Goal: Task Accomplishment & Management: Complete application form

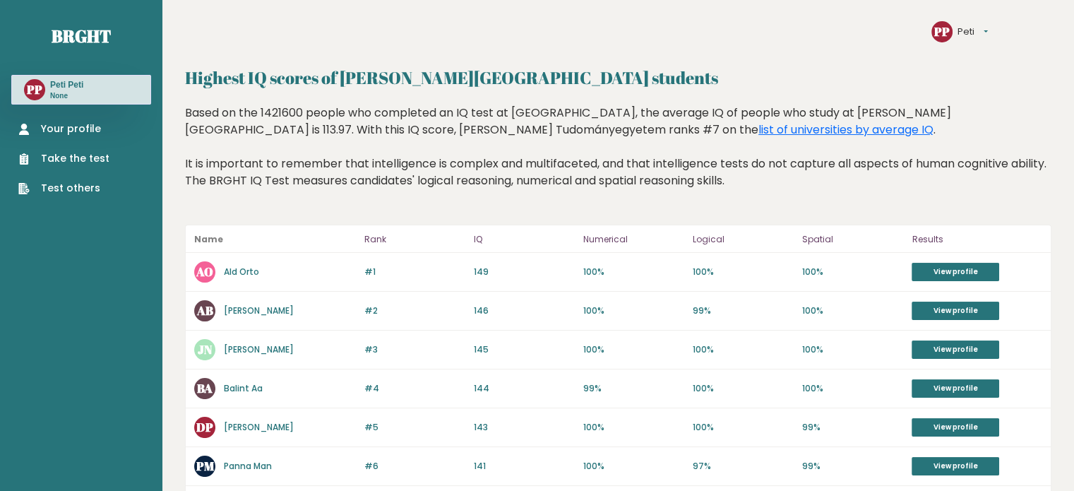
click at [76, 126] on link "Your profile" at bounding box center [63, 128] width 91 height 15
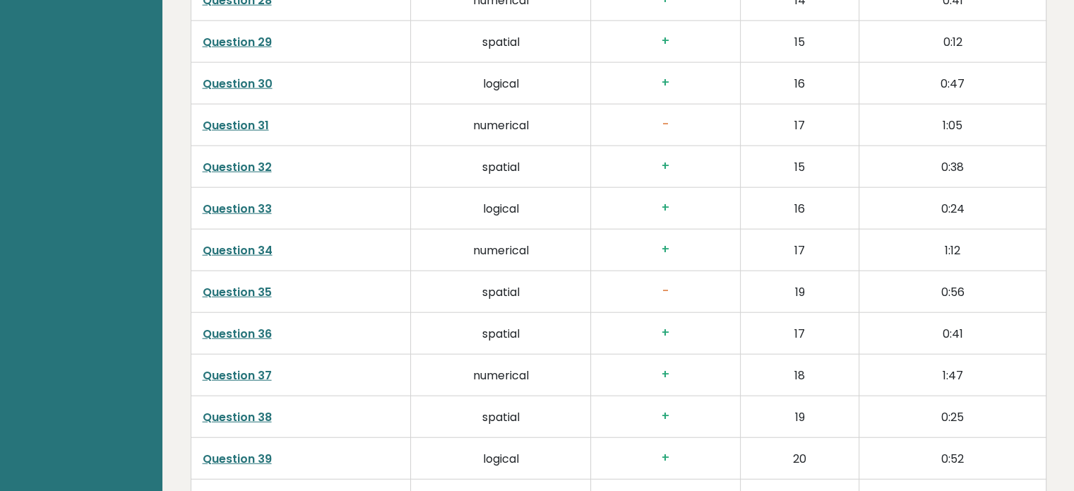
scroll to position [3863, 0]
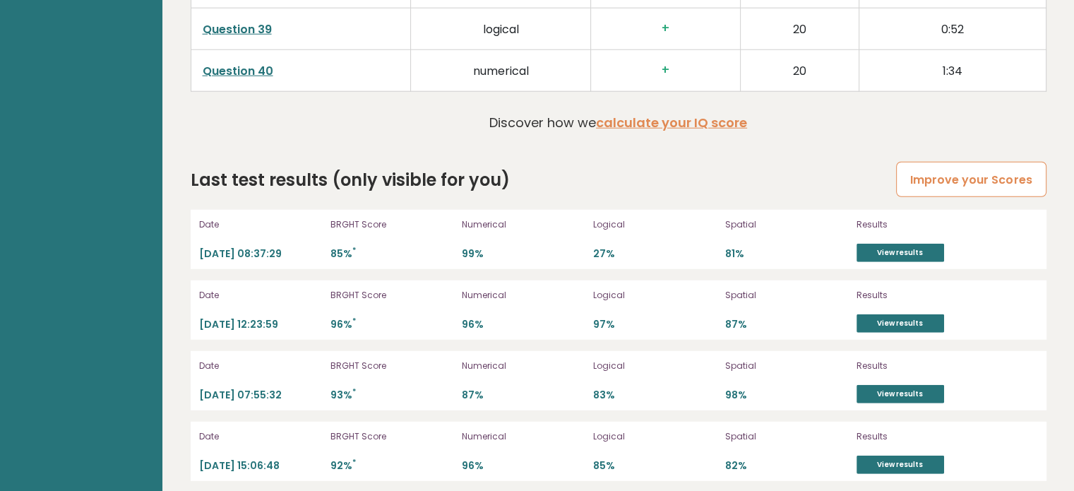
click at [933, 167] on link "Improve your Scores" at bounding box center [971, 180] width 150 height 36
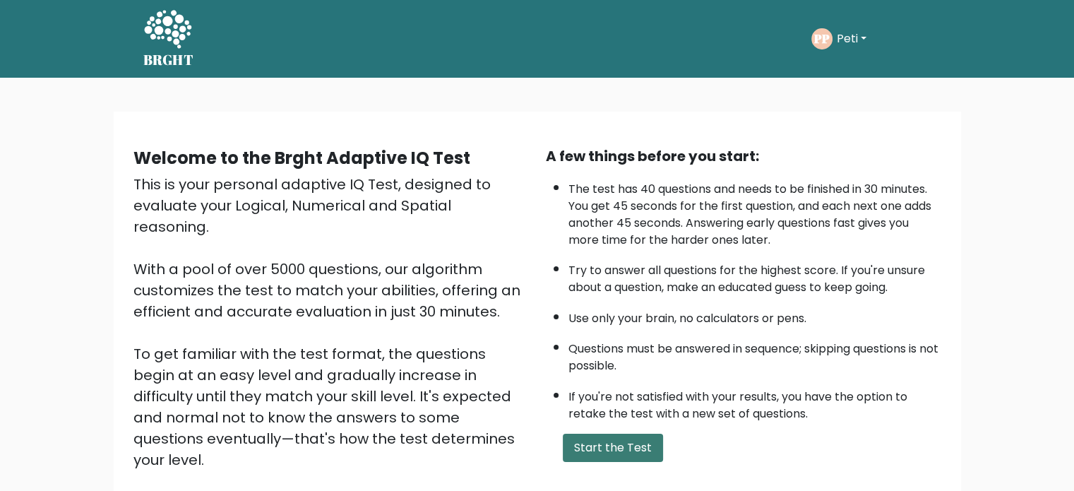
click at [605, 443] on button "Start the Test" at bounding box center [613, 447] width 100 height 28
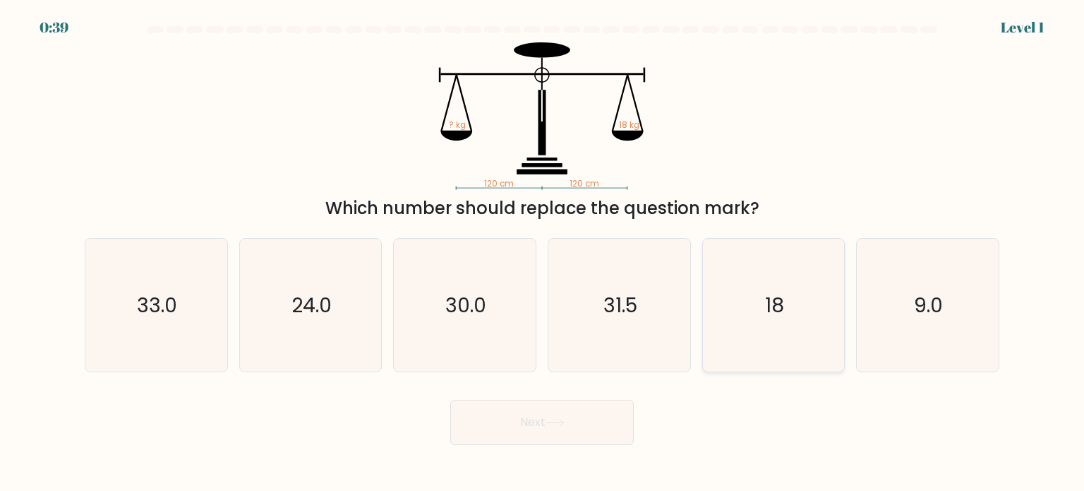
click at [743, 347] on icon "18" at bounding box center [773, 305] width 133 height 133
click at [543, 253] on input "e. 18" at bounding box center [542, 249] width 1 height 7
radio input "true"
click at [566, 440] on button "Next" at bounding box center [542, 422] width 184 height 45
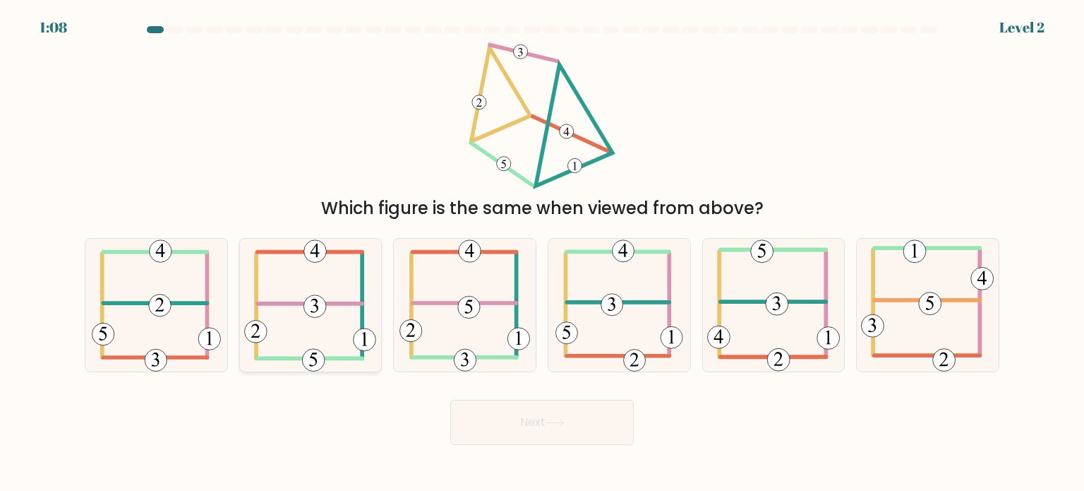
click at [308, 311] on 352 at bounding box center [315, 306] width 23 height 23
click at [542, 253] on input "b." at bounding box center [542, 249] width 1 height 7
radio input "true"
click at [515, 429] on button "Next" at bounding box center [542, 422] width 184 height 45
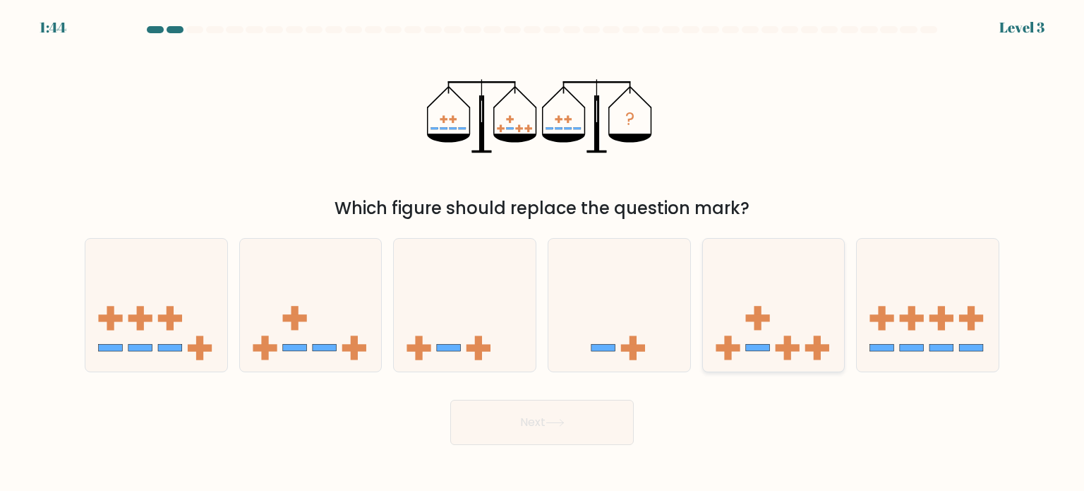
click at [761, 301] on icon at bounding box center [774, 304] width 142 height 117
click at [543, 253] on input "e." at bounding box center [542, 249] width 1 height 7
radio input "true"
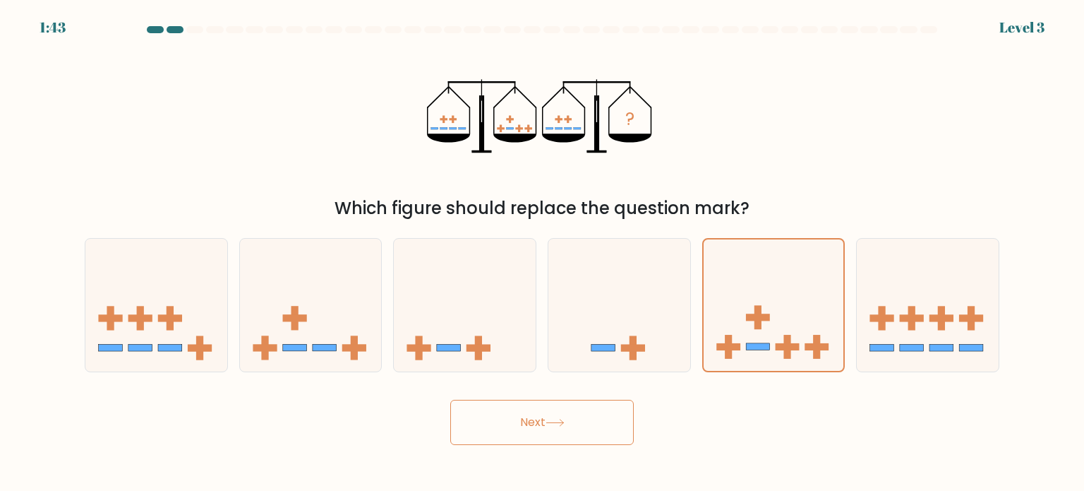
click at [559, 409] on button "Next" at bounding box center [542, 422] width 184 height 45
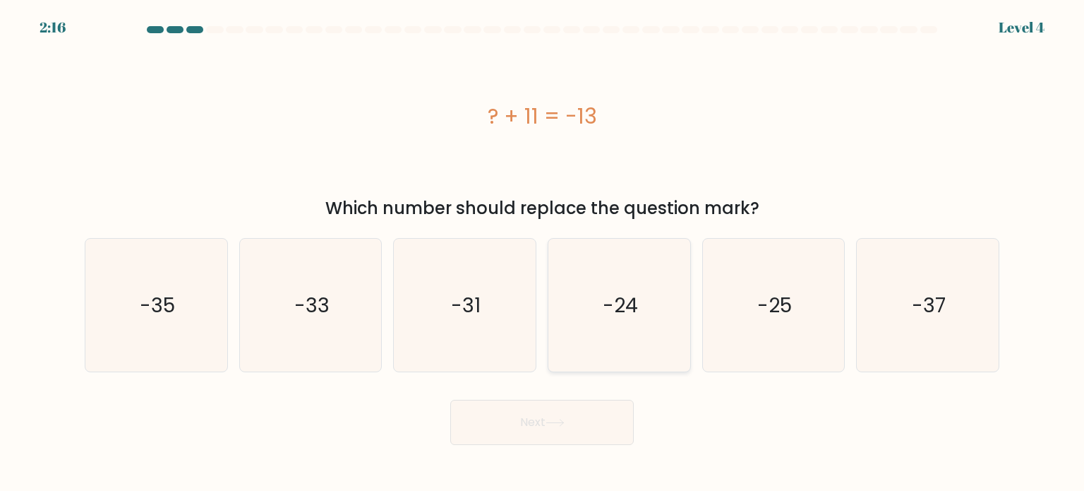
click at [608, 328] on icon "-24" at bounding box center [619, 305] width 133 height 133
click at [543, 253] on input "d. -24" at bounding box center [542, 249] width 1 height 7
radio input "true"
click at [570, 421] on button "Next" at bounding box center [542, 422] width 184 height 45
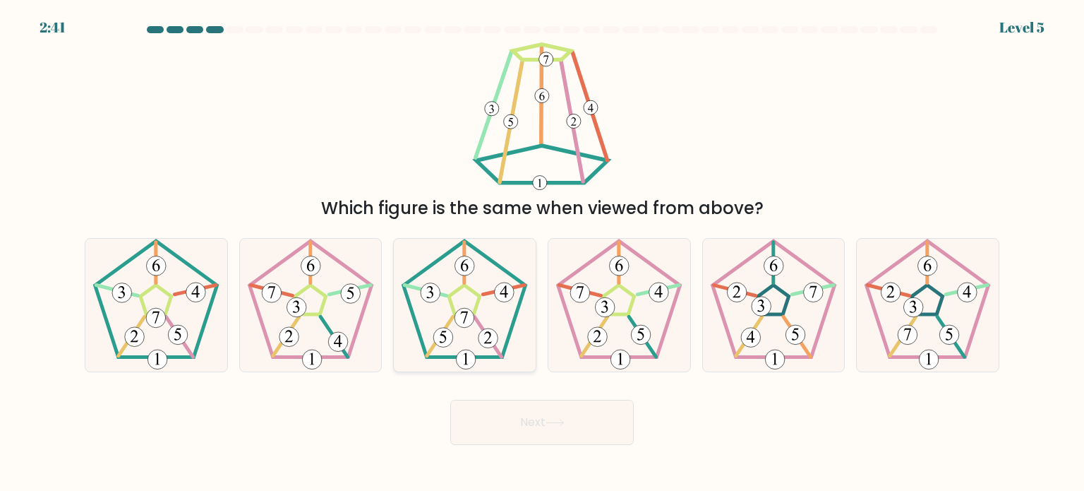
click at [467, 334] on icon at bounding box center [464, 305] width 133 height 133
click at [542, 253] on input "c." at bounding box center [542, 249] width 1 height 7
radio input "true"
click at [510, 426] on button "Next" at bounding box center [542, 422] width 184 height 45
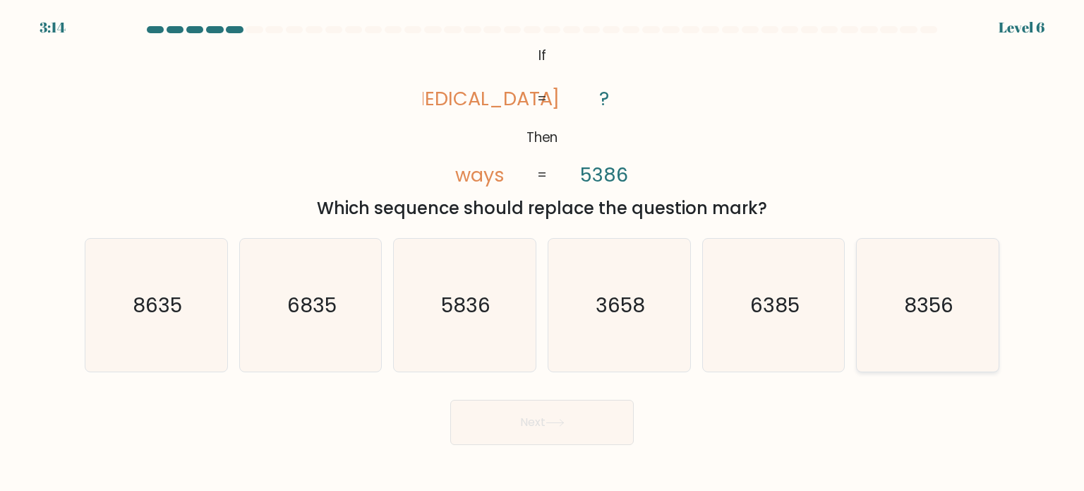
click at [899, 283] on icon "8356" at bounding box center [927, 305] width 133 height 133
click at [543, 253] on input "f. 8356" at bounding box center [542, 249] width 1 height 7
radio input "true"
click at [565, 411] on button "Next" at bounding box center [542, 422] width 184 height 45
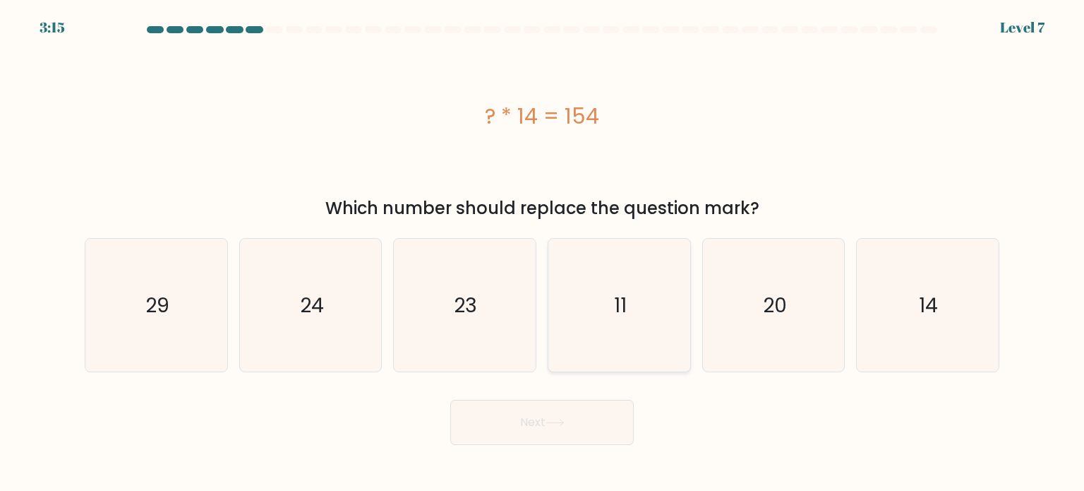
click at [631, 307] on icon "11" at bounding box center [619, 305] width 133 height 133
click at [543, 253] on input "d. 11" at bounding box center [542, 249] width 1 height 7
radio input "true"
click at [570, 407] on button "Next" at bounding box center [542, 422] width 184 height 45
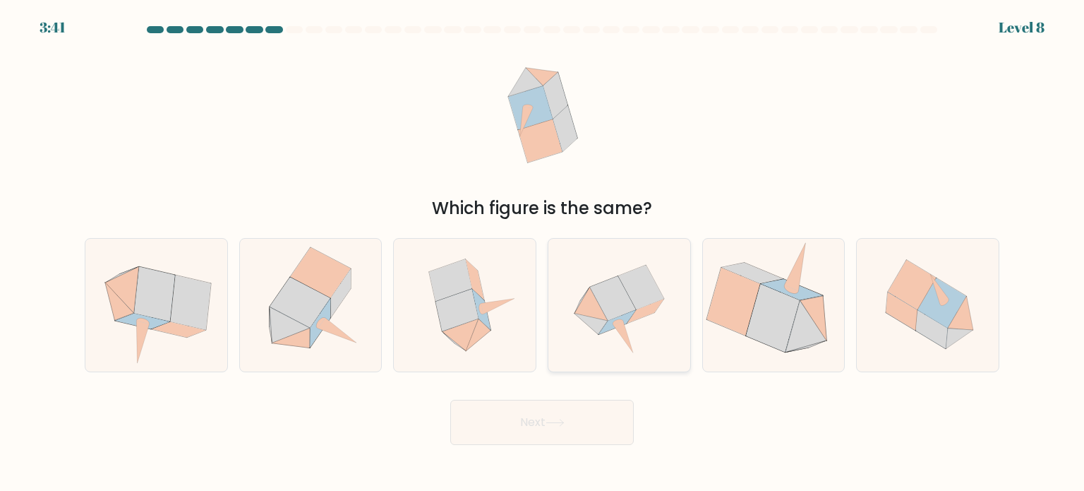
click at [604, 314] on icon at bounding box center [591, 304] width 33 height 34
click at [543, 253] on input "d." at bounding box center [542, 249] width 1 height 7
radio input "true"
click at [551, 421] on icon at bounding box center [555, 423] width 19 height 8
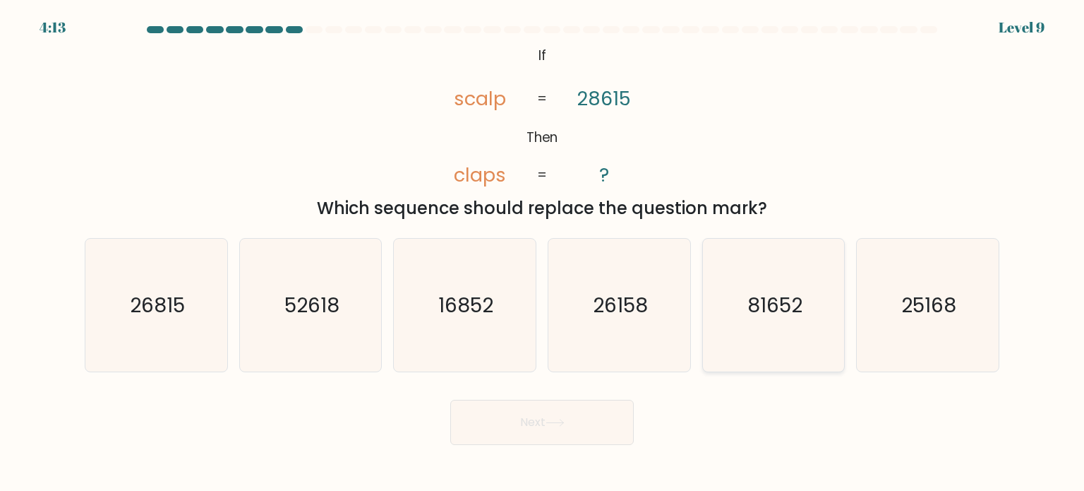
click at [741, 314] on icon "81652" at bounding box center [773, 305] width 133 height 133
click at [543, 253] on input "e. 81652" at bounding box center [542, 249] width 1 height 7
radio input "true"
click at [573, 414] on button "Next" at bounding box center [542, 422] width 184 height 45
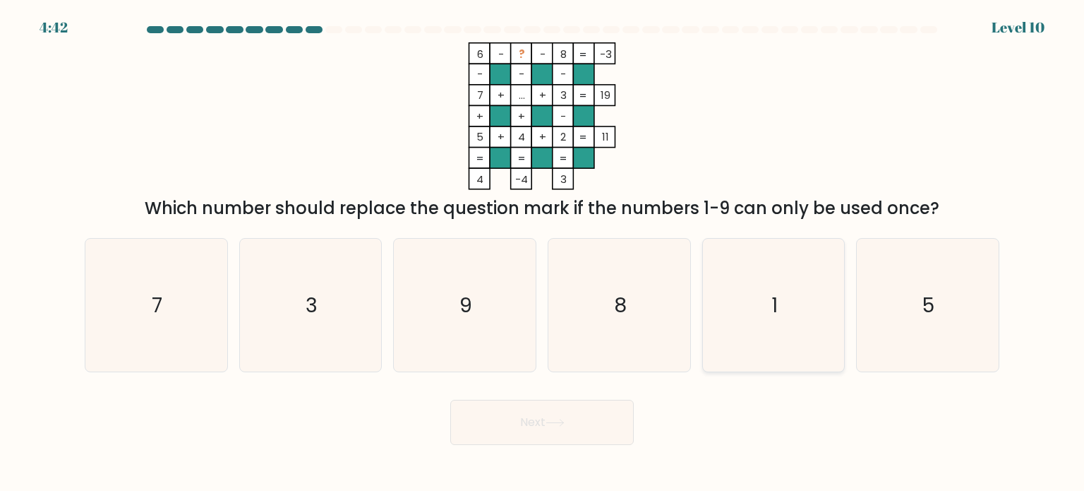
click at [790, 339] on icon "1" at bounding box center [773, 305] width 133 height 133
click at [543, 253] on input "e. 1" at bounding box center [542, 249] width 1 height 7
radio input "true"
click at [580, 423] on button "Next" at bounding box center [542, 422] width 184 height 45
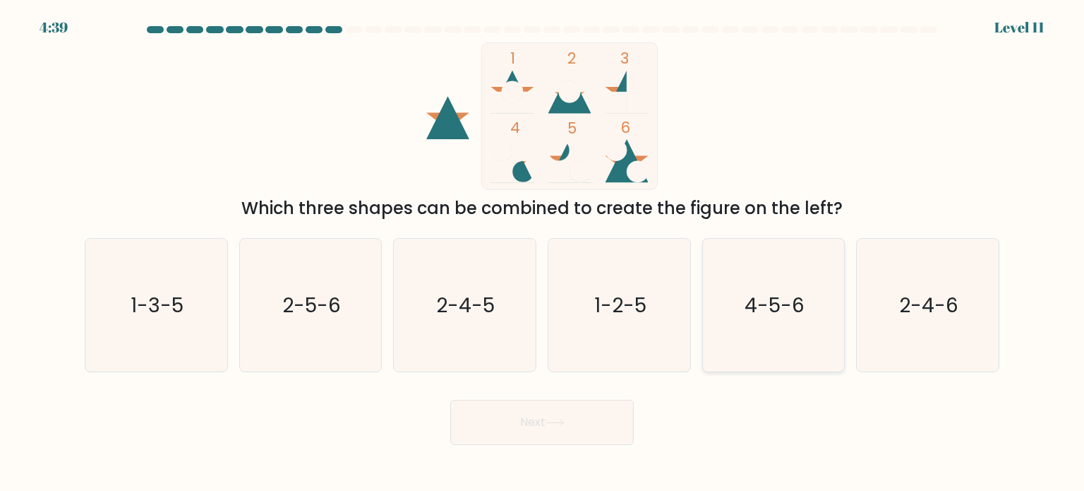
click at [817, 301] on icon "4-5-6" at bounding box center [773, 305] width 133 height 133
click at [543, 253] on input "e. 4-5-6" at bounding box center [542, 249] width 1 height 7
radio input "true"
click at [596, 415] on button "Next" at bounding box center [542, 422] width 184 height 45
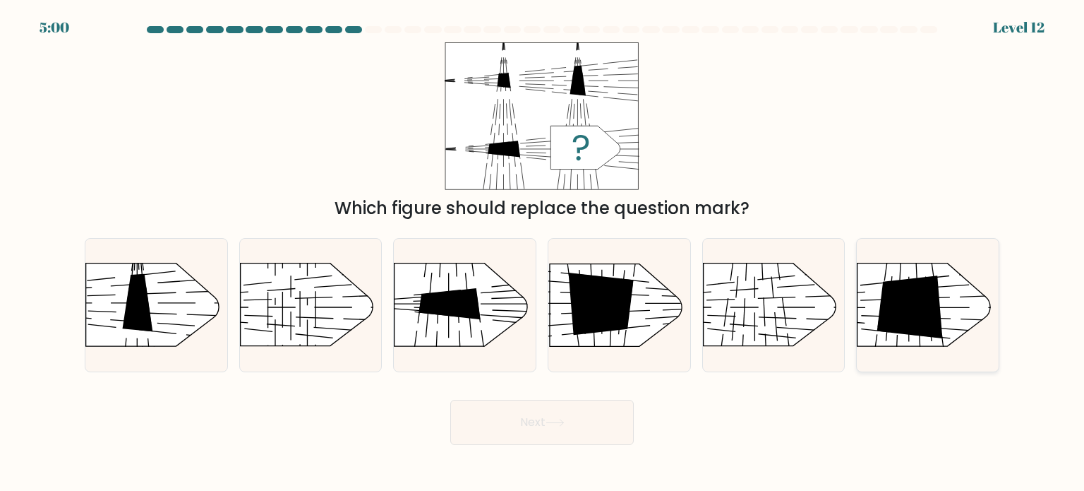
click at [892, 311] on icon at bounding box center [911, 307] width 66 height 63
click at [543, 253] on input "f." at bounding box center [542, 249] width 1 height 7
radio input "true"
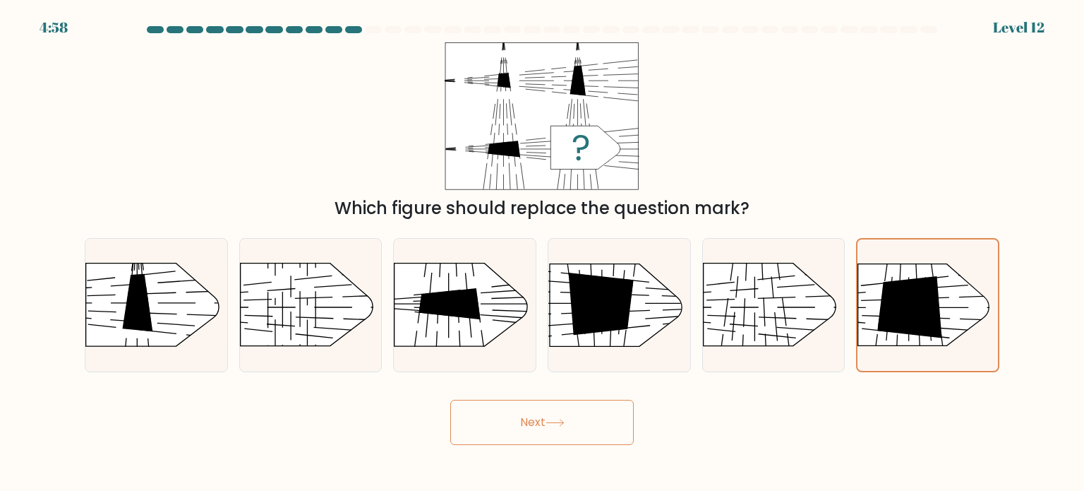
click at [576, 423] on button "Next" at bounding box center [542, 422] width 184 height 45
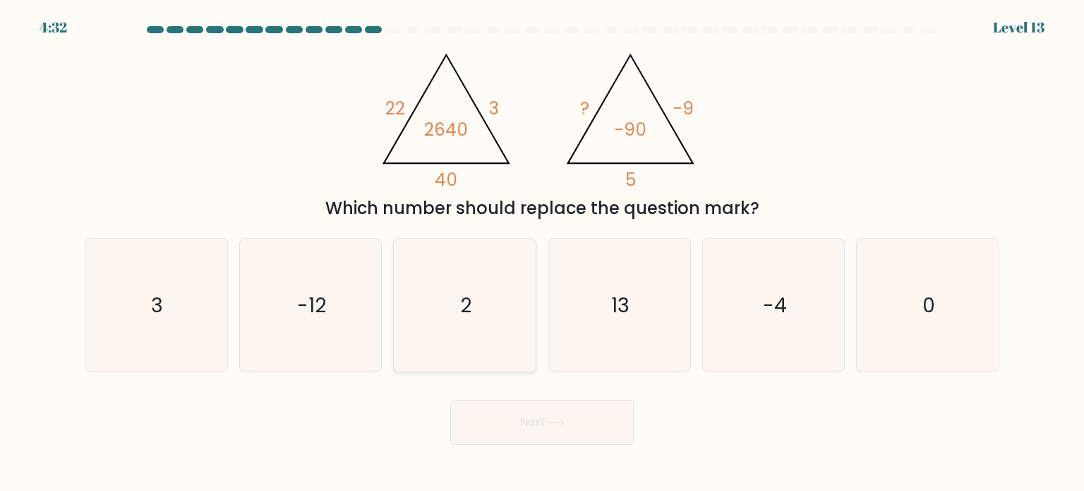
click at [445, 323] on icon "2" at bounding box center [464, 305] width 133 height 133
click at [542, 253] on input "c. 2" at bounding box center [542, 249] width 1 height 7
radio input "true"
click at [541, 436] on button "Next" at bounding box center [542, 422] width 184 height 45
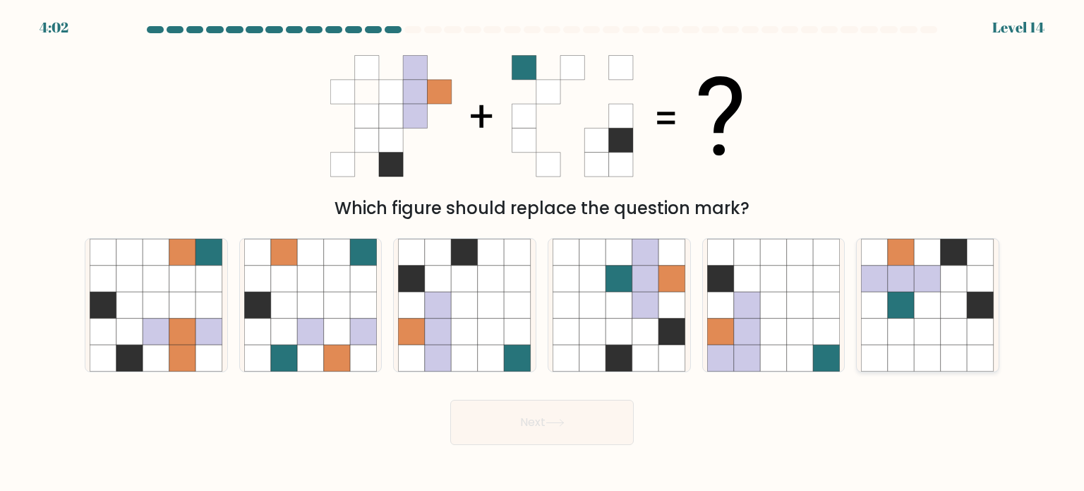
click at [944, 310] on icon at bounding box center [954, 305] width 27 height 27
click at [543, 253] on input "f." at bounding box center [542, 249] width 1 height 7
radio input "true"
click at [573, 421] on button "Next" at bounding box center [542, 422] width 184 height 45
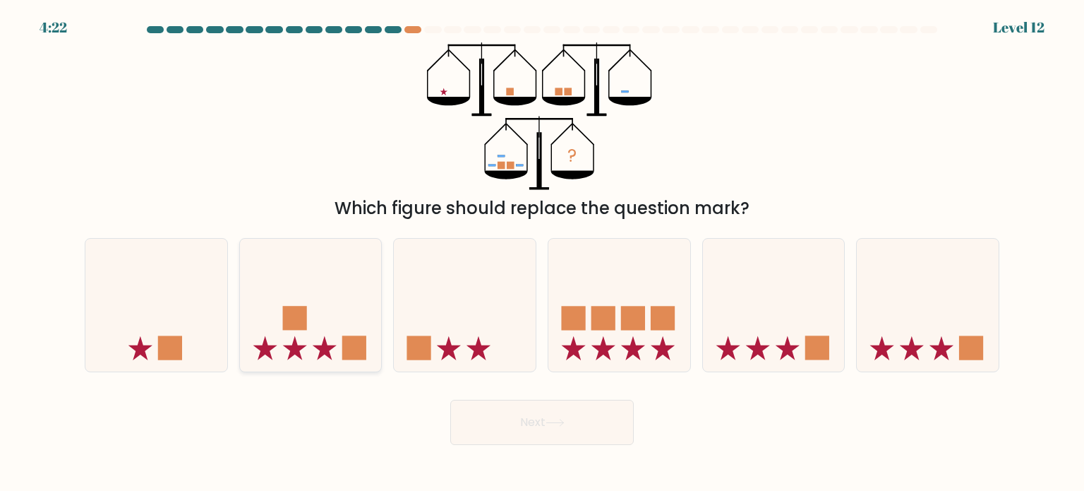
click at [337, 330] on icon at bounding box center [311, 304] width 142 height 117
click at [542, 253] on input "b." at bounding box center [542, 249] width 1 height 7
radio input "true"
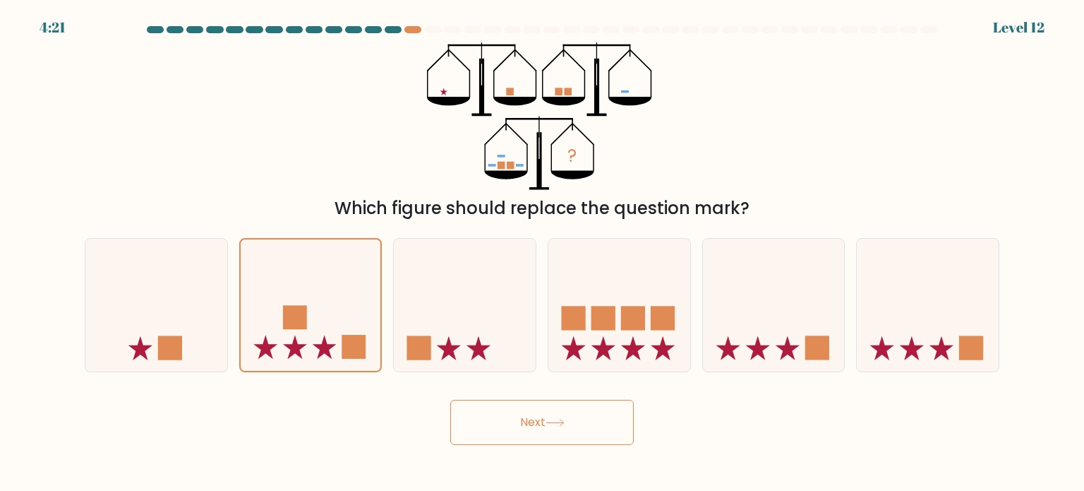
click at [494, 409] on button "Next" at bounding box center [542, 422] width 184 height 45
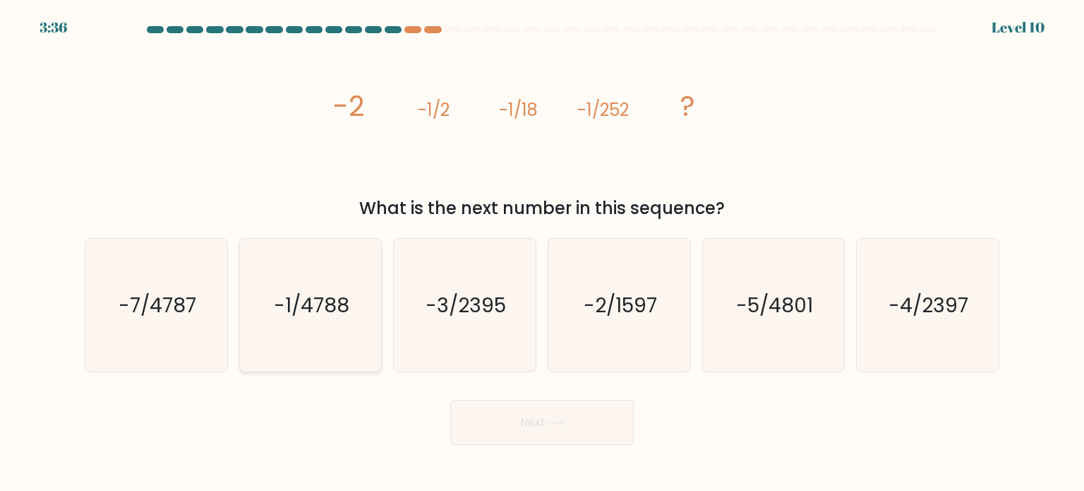
click at [340, 336] on icon "-1/4788" at bounding box center [310, 305] width 133 height 133
click at [542, 253] on input "b. -1/4788" at bounding box center [542, 249] width 1 height 7
radio input "true"
click at [585, 422] on button "Next" at bounding box center [542, 422] width 184 height 45
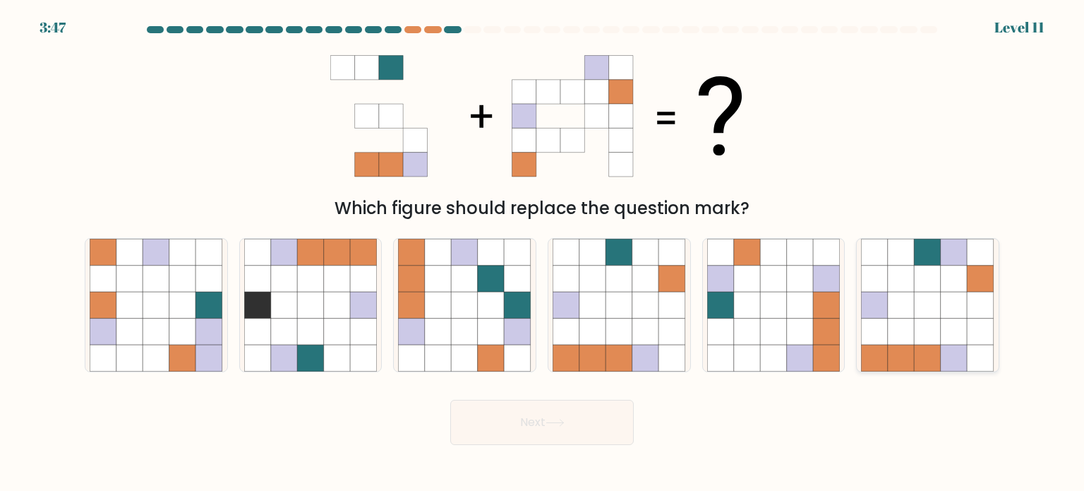
click at [909, 344] on icon at bounding box center [901, 331] width 27 height 27
click at [543, 253] on input "f." at bounding box center [542, 249] width 1 height 7
radio input "true"
click at [580, 423] on button "Next" at bounding box center [542, 422] width 184 height 45
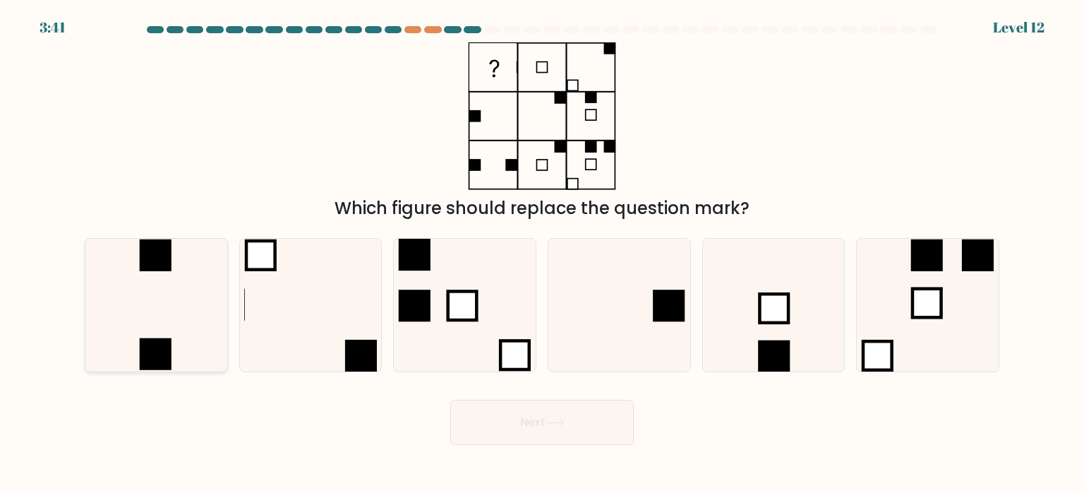
click at [119, 336] on icon at bounding box center [156, 305] width 133 height 133
click at [542, 253] on input "a." at bounding box center [542, 249] width 1 height 7
radio input "true"
click at [483, 405] on button "Next" at bounding box center [542, 422] width 184 height 45
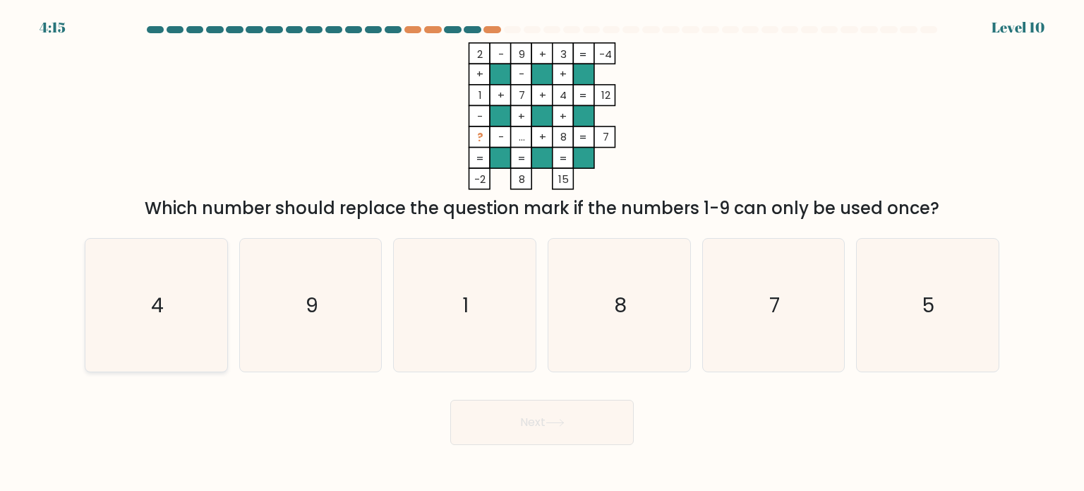
click at [152, 333] on icon "4" at bounding box center [156, 305] width 133 height 133
click at [542, 253] on input "a. 4" at bounding box center [542, 249] width 1 height 7
radio input "true"
click at [904, 339] on icon "5" at bounding box center [927, 305] width 133 height 133
click at [543, 253] on input "f. 5" at bounding box center [542, 249] width 1 height 7
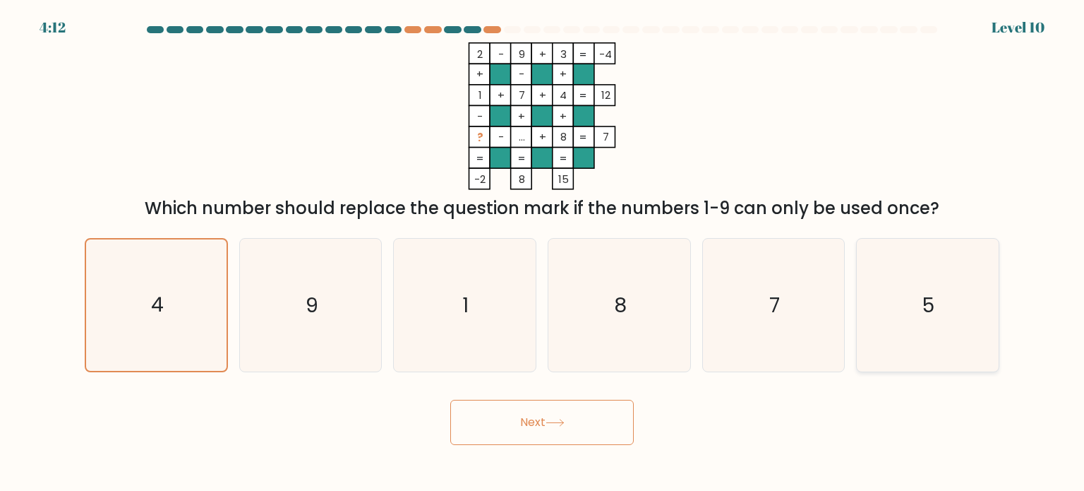
radio input "true"
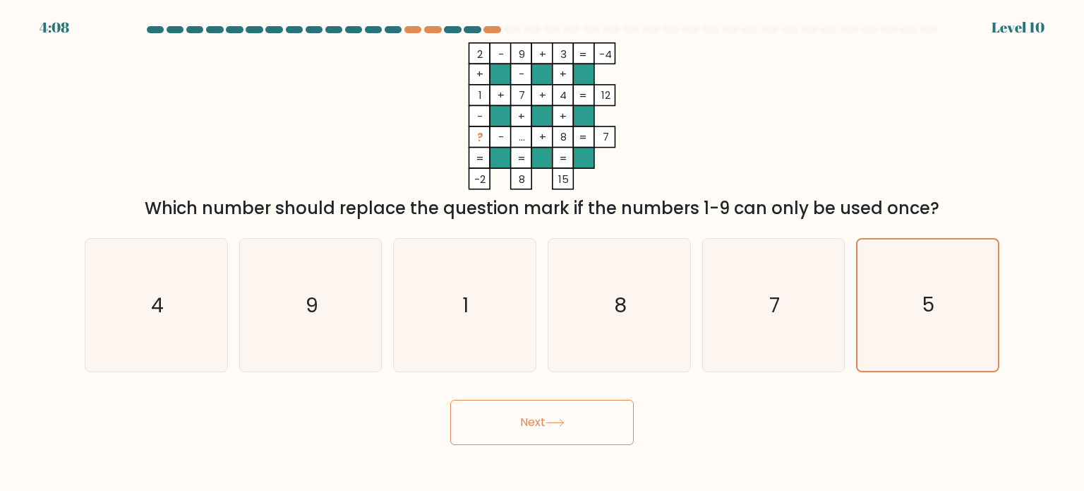
click at [582, 433] on button "Next" at bounding box center [542, 422] width 184 height 45
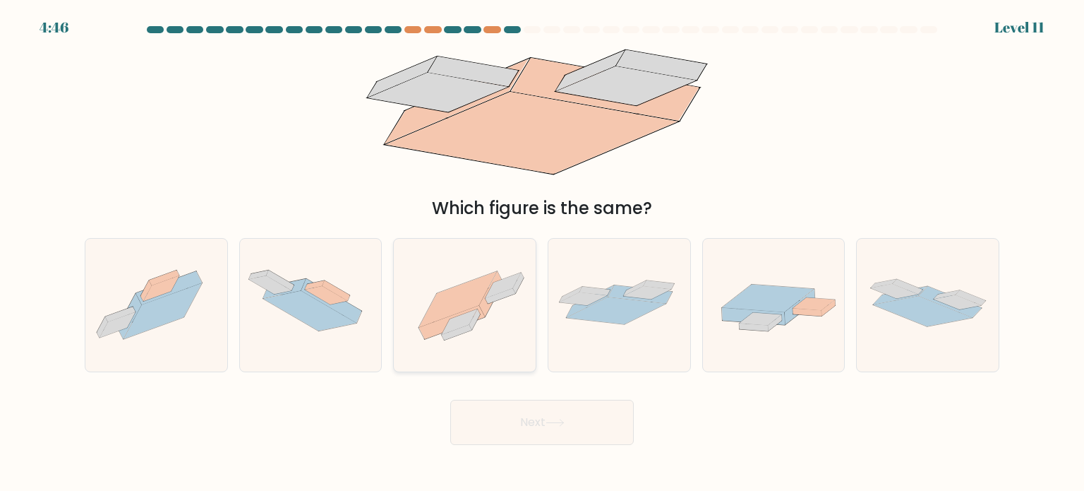
click at [465, 349] on icon at bounding box center [465, 305] width 142 height 106
click at [542, 253] on input "c." at bounding box center [542, 249] width 1 height 7
radio input "true"
click at [491, 417] on button "Next" at bounding box center [542, 422] width 184 height 45
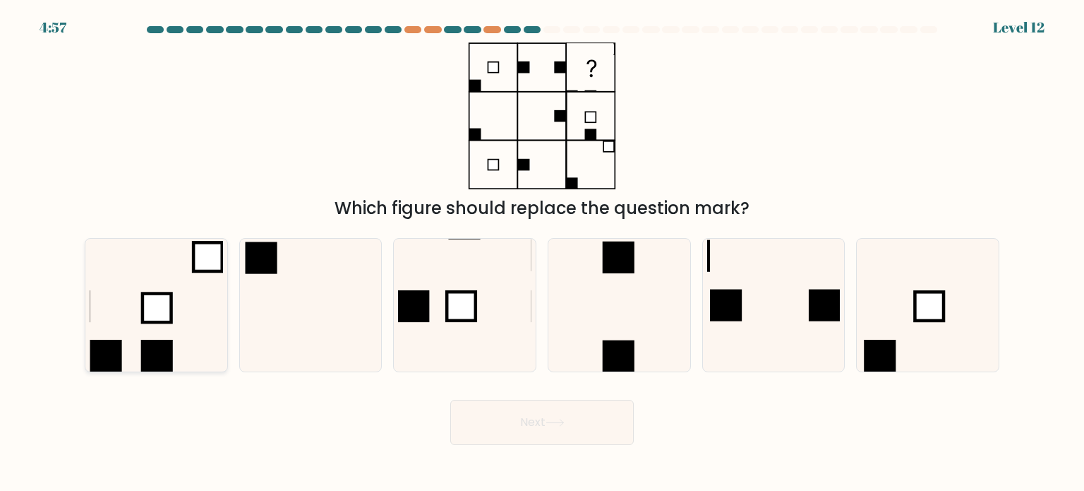
click at [176, 324] on icon at bounding box center [156, 305] width 133 height 133
click at [542, 253] on input "a." at bounding box center [542, 249] width 1 height 7
radio input "true"
click at [480, 414] on button "Next" at bounding box center [542, 422] width 184 height 45
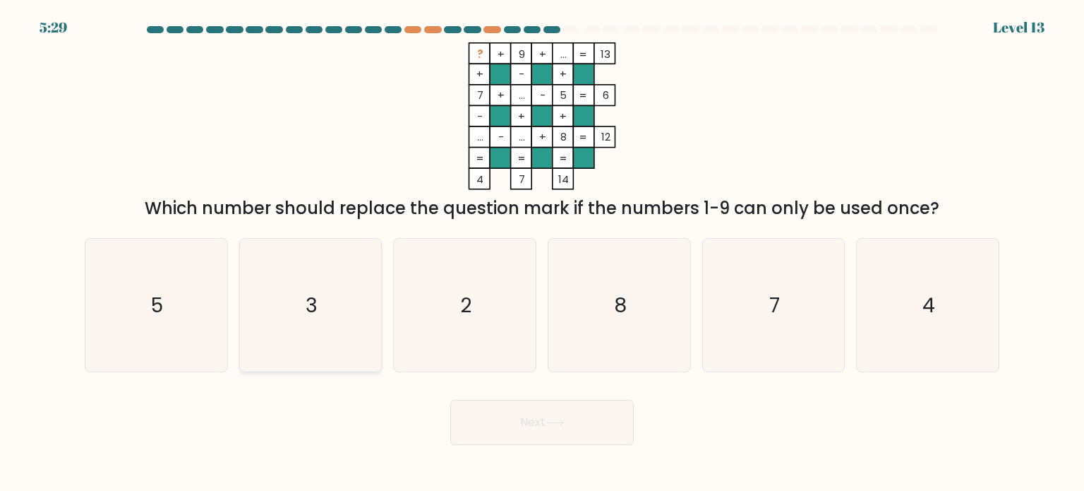
click at [294, 280] on icon "3" at bounding box center [310, 305] width 133 height 133
click at [542, 253] on input "b. 3" at bounding box center [542, 249] width 1 height 7
radio input "true"
click at [496, 414] on button "Next" at bounding box center [542, 422] width 184 height 45
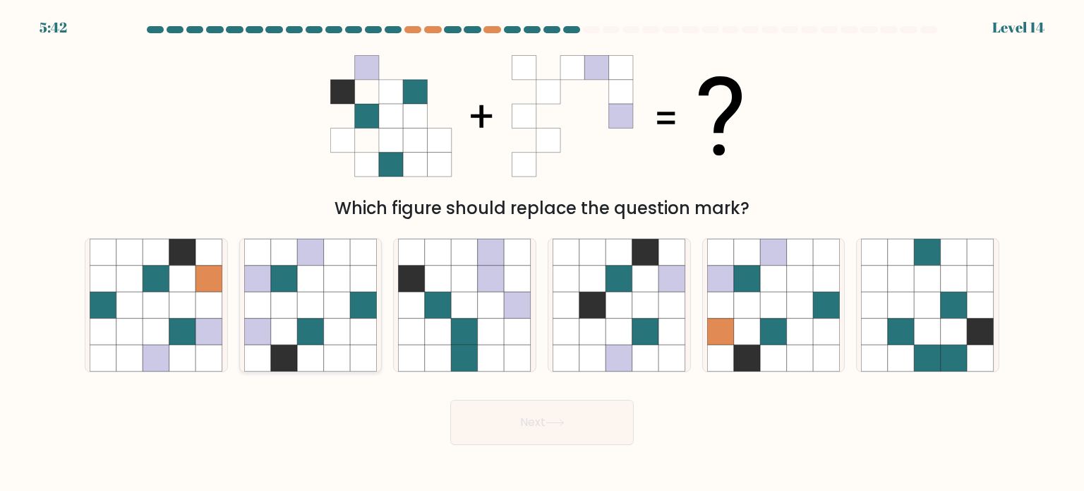
click at [294, 324] on icon at bounding box center [284, 331] width 27 height 27
click at [542, 253] on input "b." at bounding box center [542, 249] width 1 height 7
radio input "true"
click at [522, 434] on button "Next" at bounding box center [542, 422] width 184 height 45
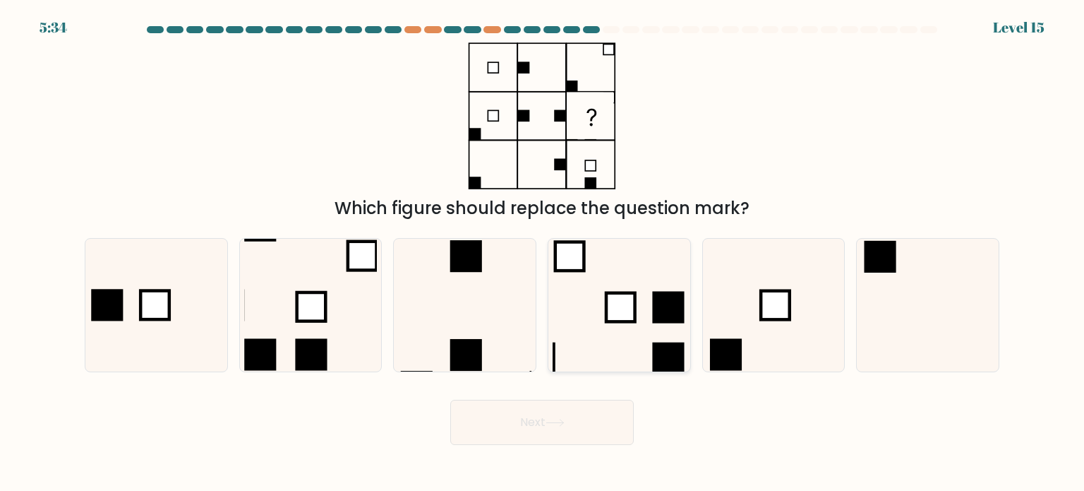
click at [614, 340] on icon at bounding box center [619, 305] width 133 height 133
click at [543, 253] on input "d." at bounding box center [542, 249] width 1 height 7
radio input "true"
click at [568, 426] on button "Next" at bounding box center [542, 422] width 184 height 45
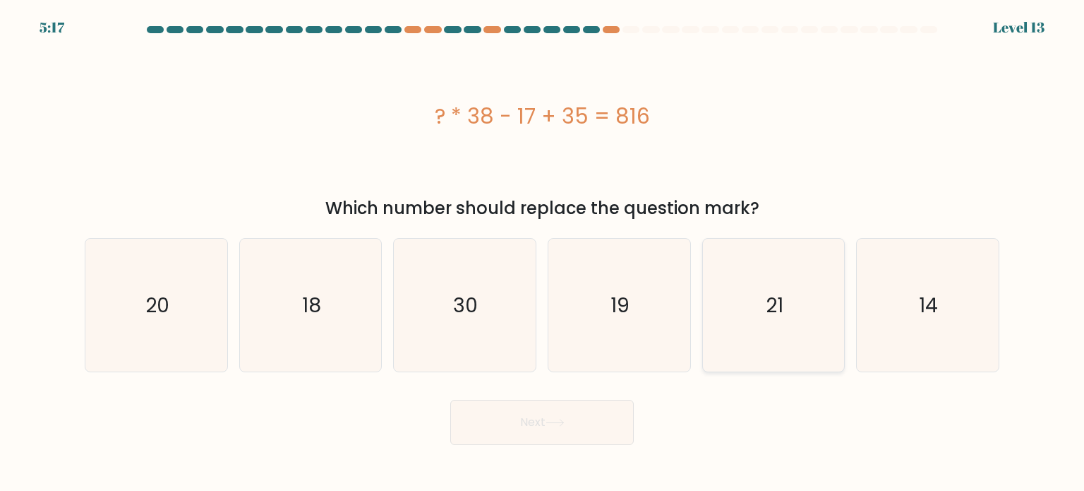
click at [797, 322] on icon "21" at bounding box center [773, 305] width 133 height 133
click at [543, 253] on input "e. 21" at bounding box center [542, 249] width 1 height 7
radio input "true"
click at [602, 414] on button "Next" at bounding box center [542, 422] width 184 height 45
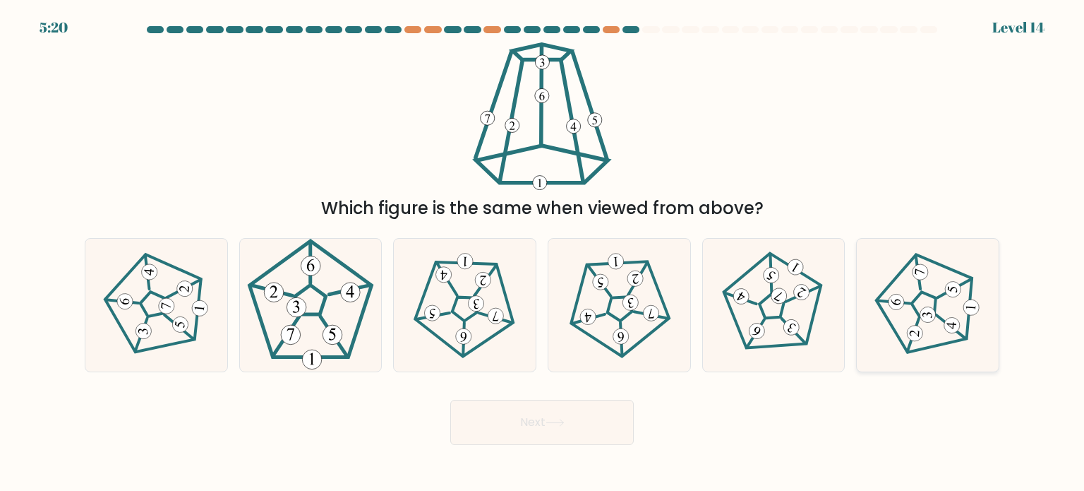
click at [885, 282] on icon at bounding box center [928, 304] width 107 height 107
click at [543, 253] on input "f." at bounding box center [542, 249] width 1 height 7
radio input "true"
click at [562, 417] on button "Next" at bounding box center [542, 422] width 184 height 45
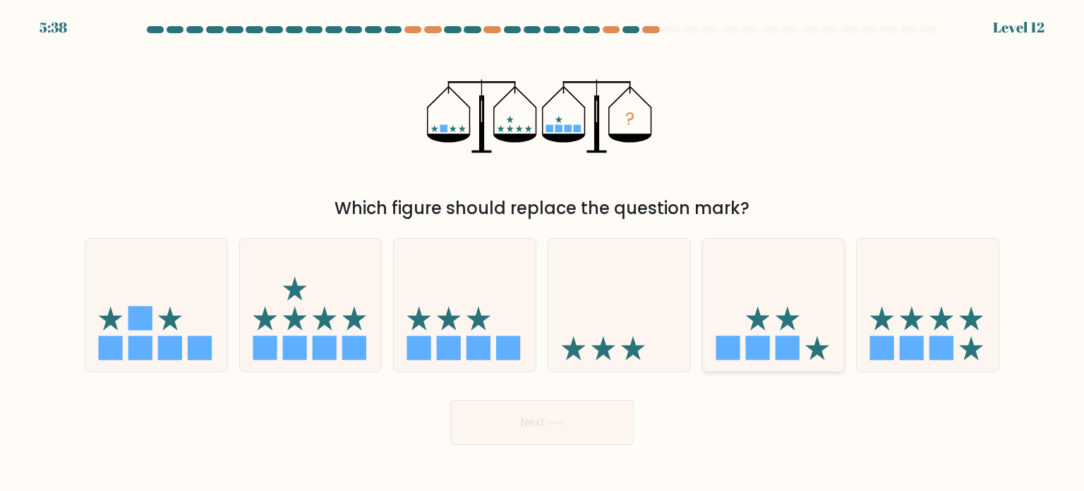
click at [742, 347] on icon at bounding box center [774, 304] width 142 height 117
click at [543, 253] on input "e." at bounding box center [542, 249] width 1 height 7
radio input "true"
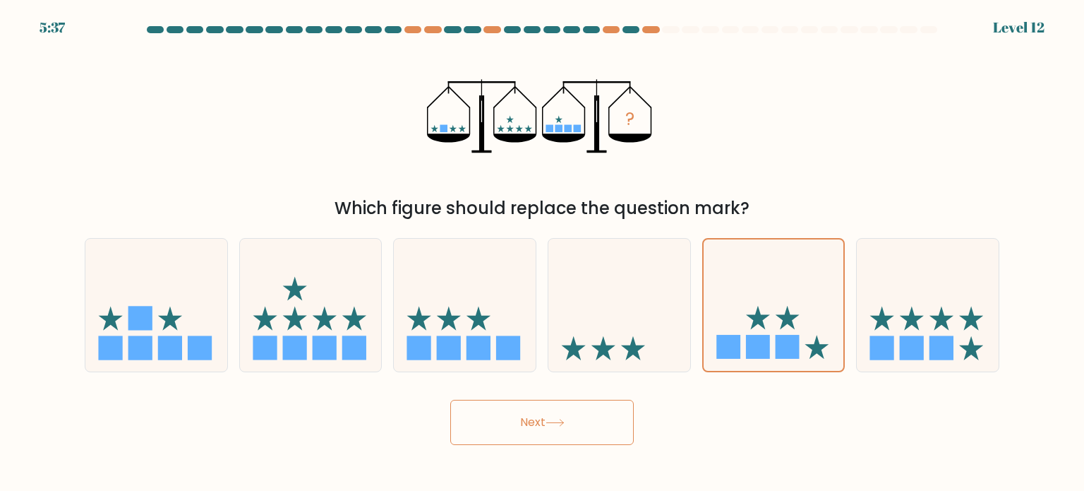
click at [573, 426] on button "Next" at bounding box center [542, 422] width 184 height 45
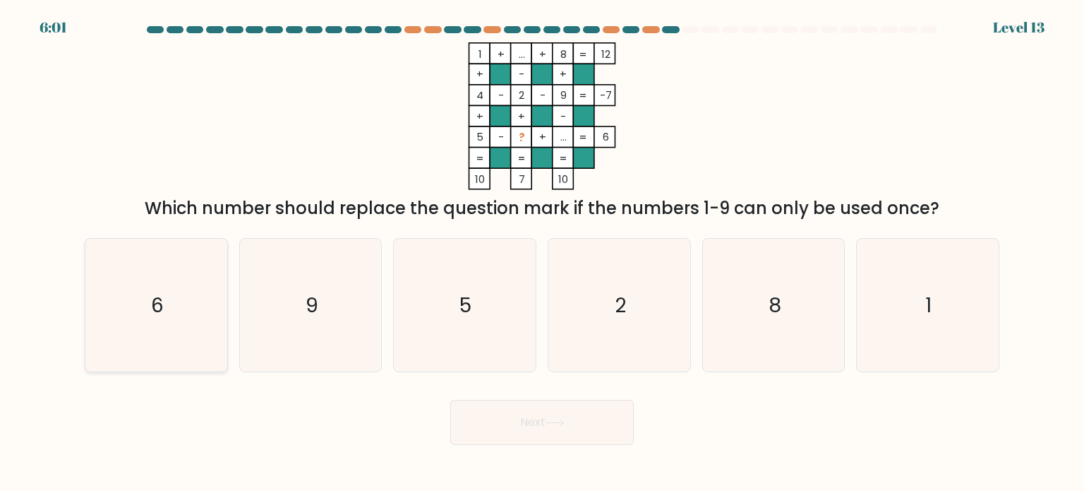
click at [157, 272] on icon "6" at bounding box center [156, 305] width 133 height 133
click at [542, 253] on input "a. 6" at bounding box center [542, 249] width 1 height 7
radio input "true"
click at [563, 430] on button "Next" at bounding box center [542, 422] width 184 height 45
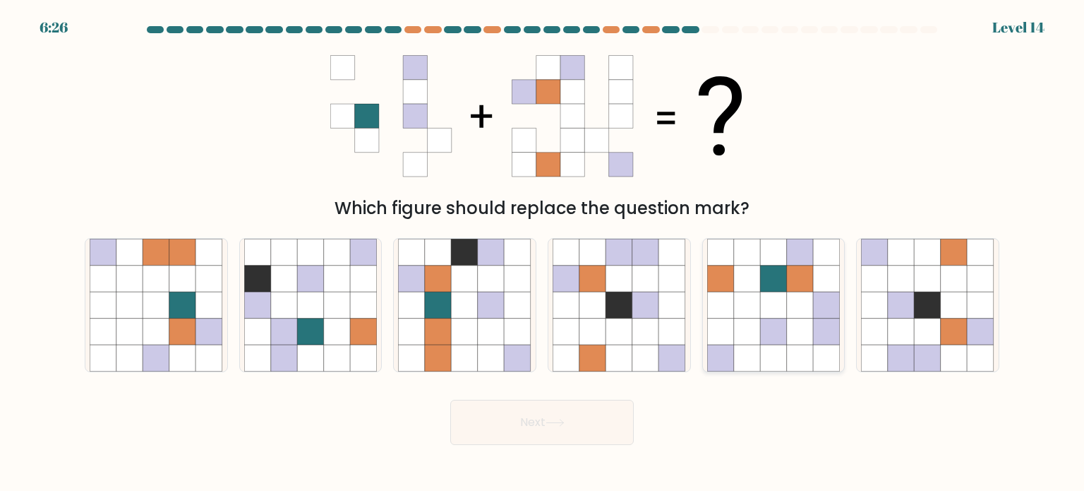
click at [735, 344] on icon at bounding box center [747, 331] width 27 height 27
click at [543, 253] on input "e." at bounding box center [542, 249] width 1 height 7
radio input "true"
click at [609, 412] on button "Next" at bounding box center [542, 422] width 184 height 45
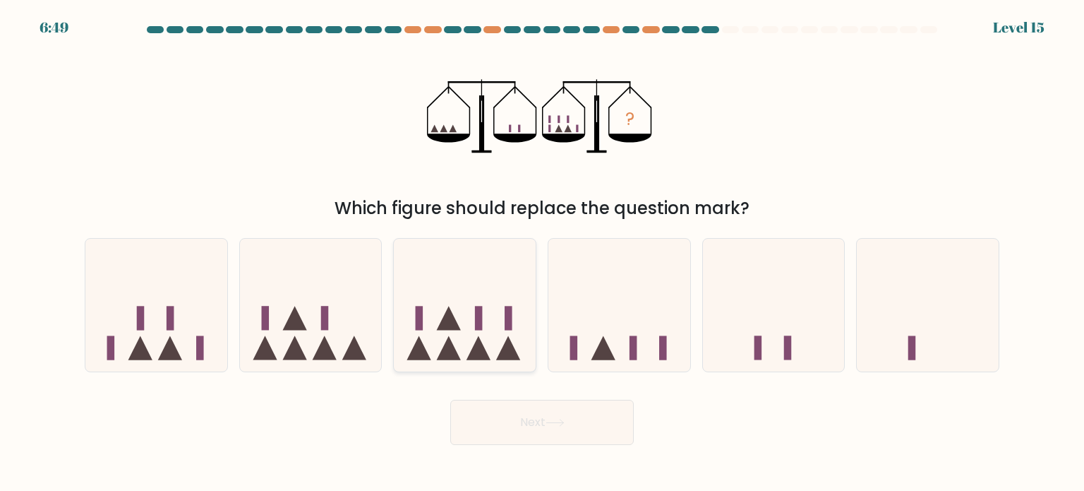
click at [429, 321] on icon at bounding box center [465, 304] width 142 height 117
click at [542, 253] on input "c." at bounding box center [542, 249] width 1 height 7
radio input "true"
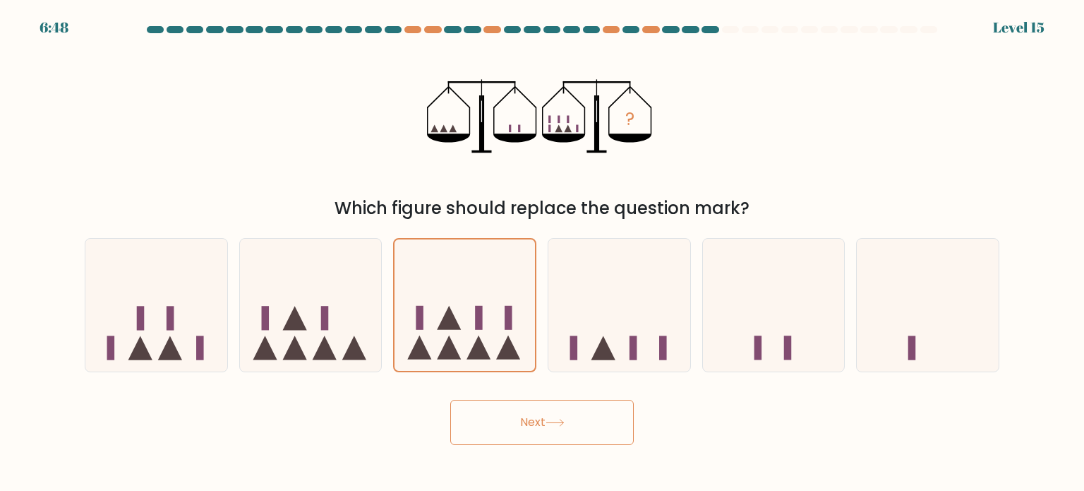
click at [510, 414] on button "Next" at bounding box center [542, 422] width 184 height 45
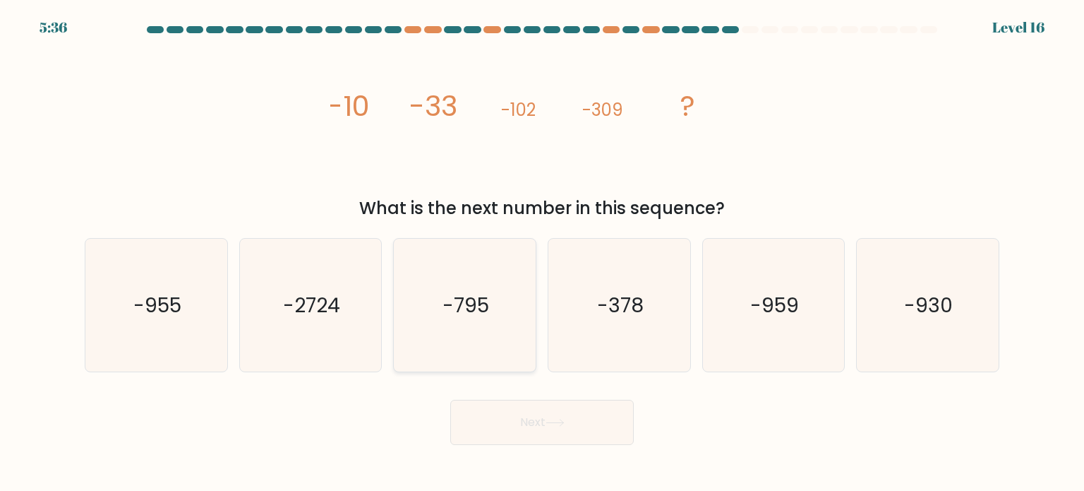
click at [455, 319] on icon "-795" at bounding box center [464, 305] width 133 height 133
click at [542, 253] on input "c. -795" at bounding box center [542, 249] width 1 height 7
radio input "true"
click at [531, 436] on button "Next" at bounding box center [542, 422] width 184 height 45
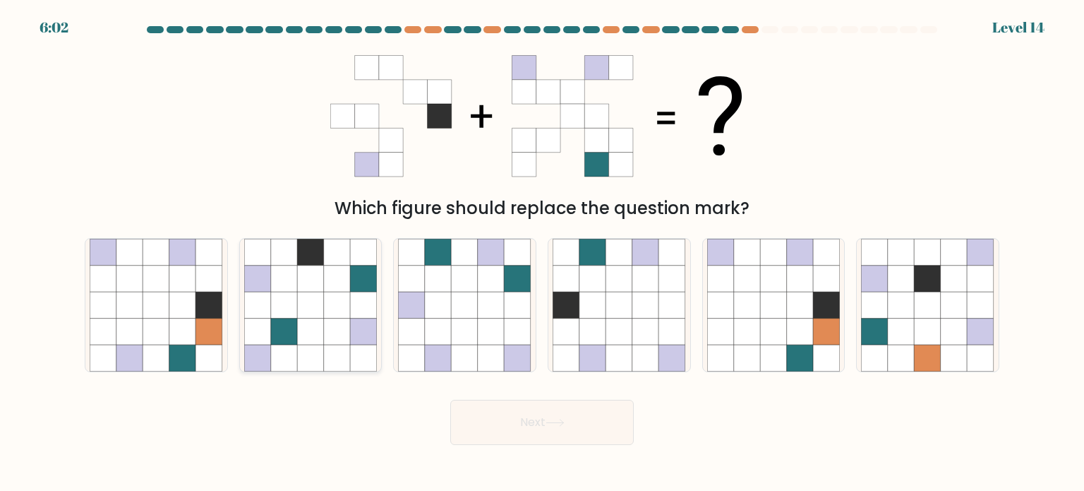
click at [345, 296] on icon at bounding box center [337, 305] width 27 height 27
click at [542, 253] on input "b." at bounding box center [542, 249] width 1 height 7
radio input "true"
click at [582, 304] on icon at bounding box center [593, 305] width 27 height 27
click at [543, 253] on input "d." at bounding box center [542, 249] width 1 height 7
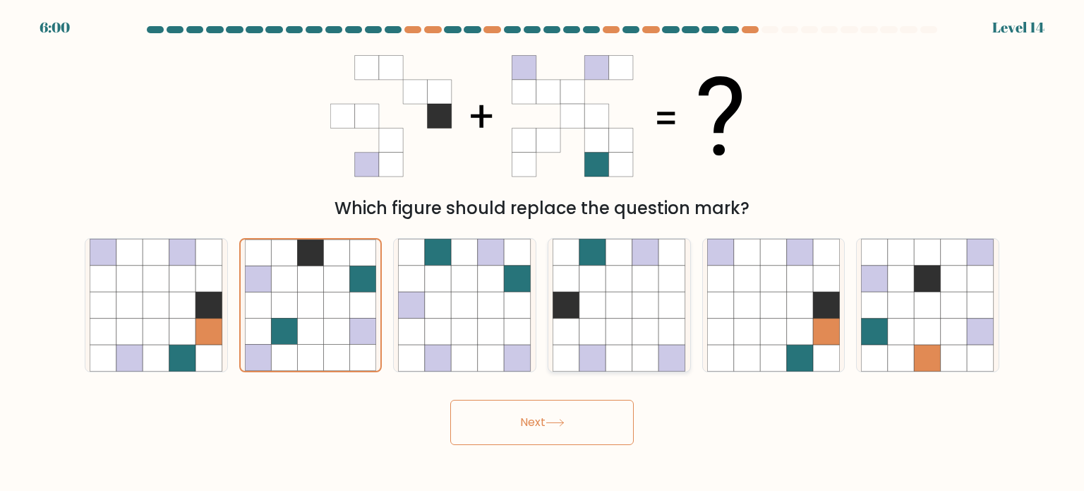
radio input "true"
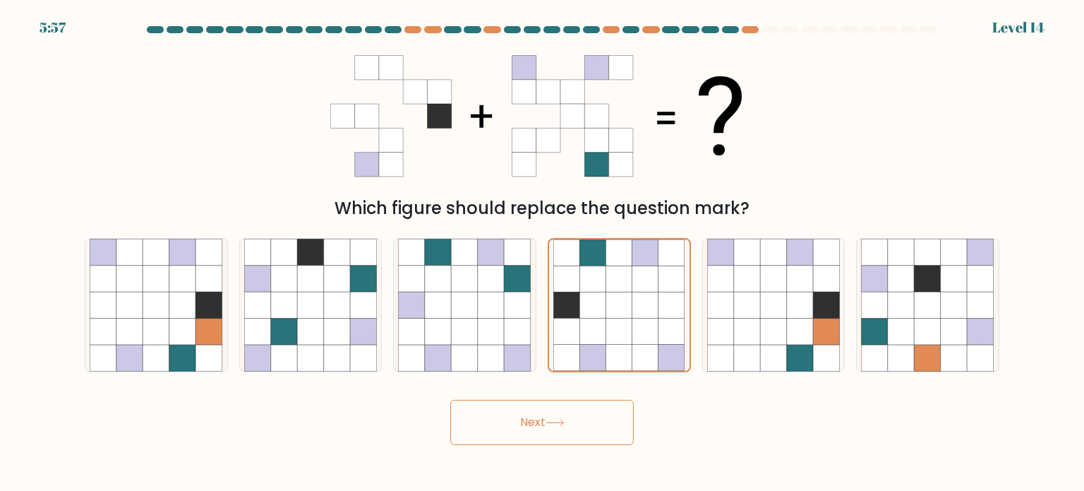
click at [539, 429] on button "Next" at bounding box center [542, 422] width 184 height 45
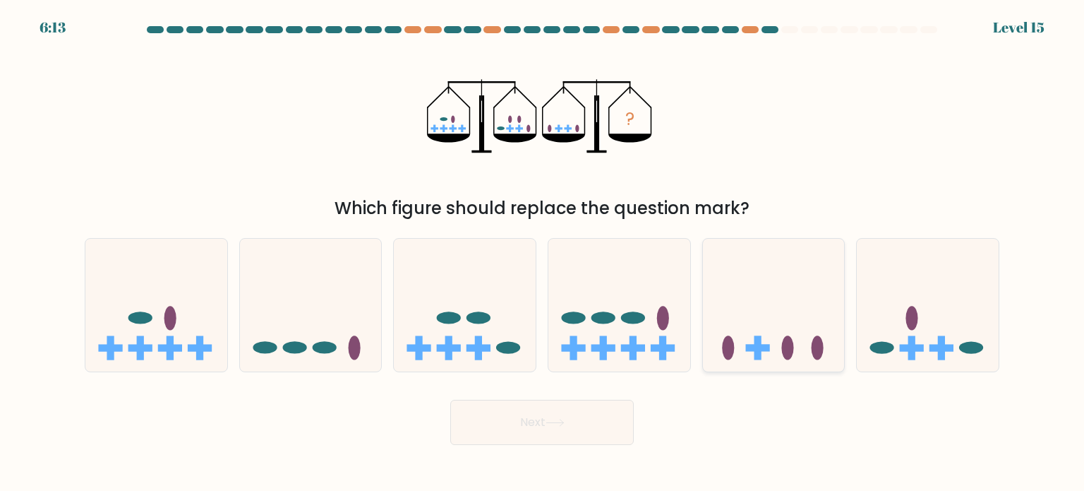
click at [782, 349] on icon at bounding box center [774, 304] width 142 height 117
click at [543, 253] on input "e." at bounding box center [542, 249] width 1 height 7
radio input "true"
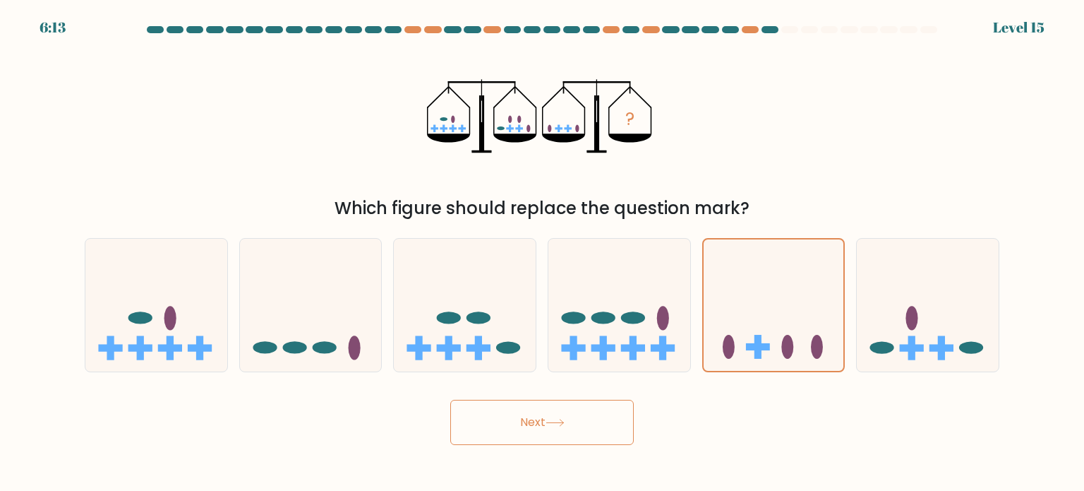
click at [590, 421] on button "Next" at bounding box center [542, 422] width 184 height 45
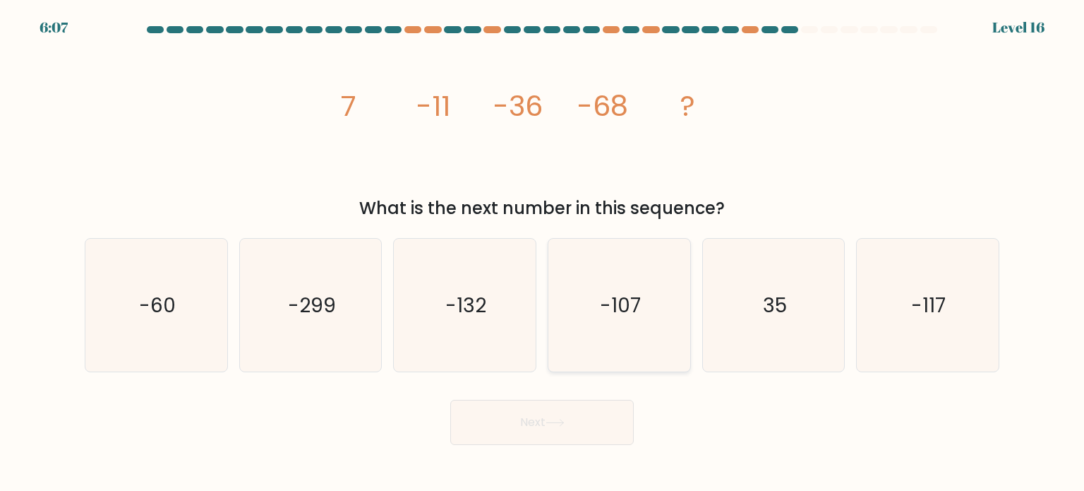
click at [572, 311] on icon "-107" at bounding box center [619, 305] width 133 height 133
click at [543, 253] on input "d. -107" at bounding box center [542, 249] width 1 height 7
radio input "true"
click at [531, 415] on button "Next" at bounding box center [542, 422] width 184 height 45
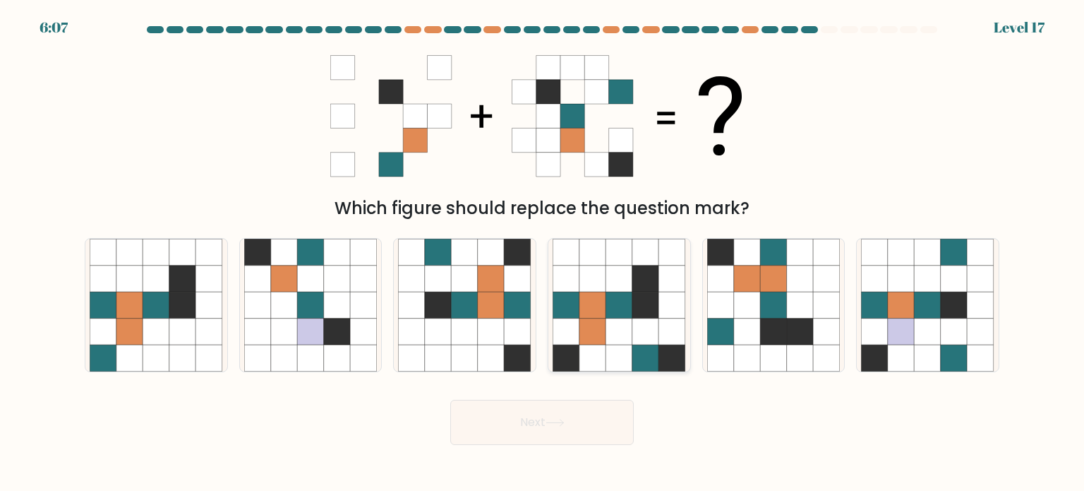
click at [621, 337] on icon at bounding box center [619, 331] width 27 height 27
click at [543, 253] on input "d." at bounding box center [542, 249] width 1 height 7
radio input "true"
click at [928, 342] on icon at bounding box center [928, 331] width 27 height 27
click at [543, 253] on input "f." at bounding box center [542, 249] width 1 height 7
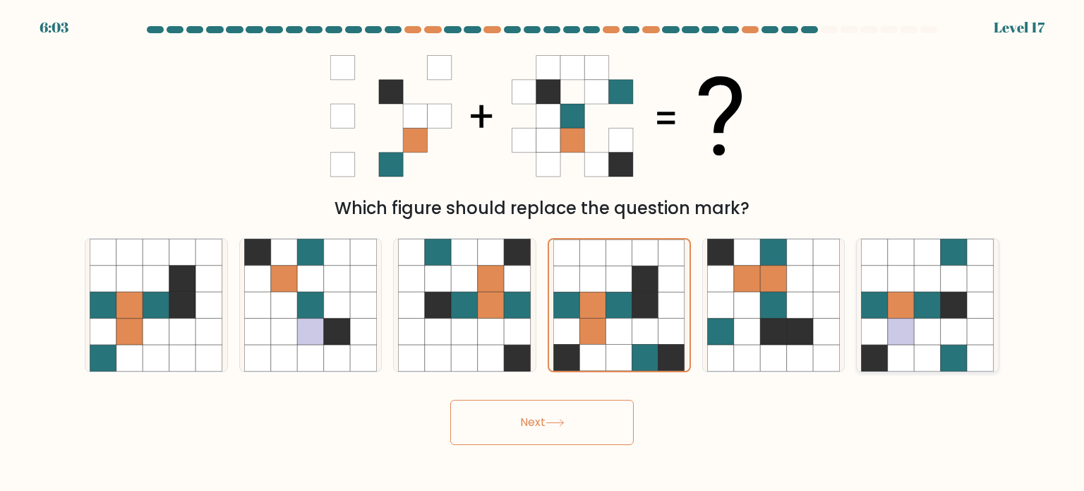
radio input "true"
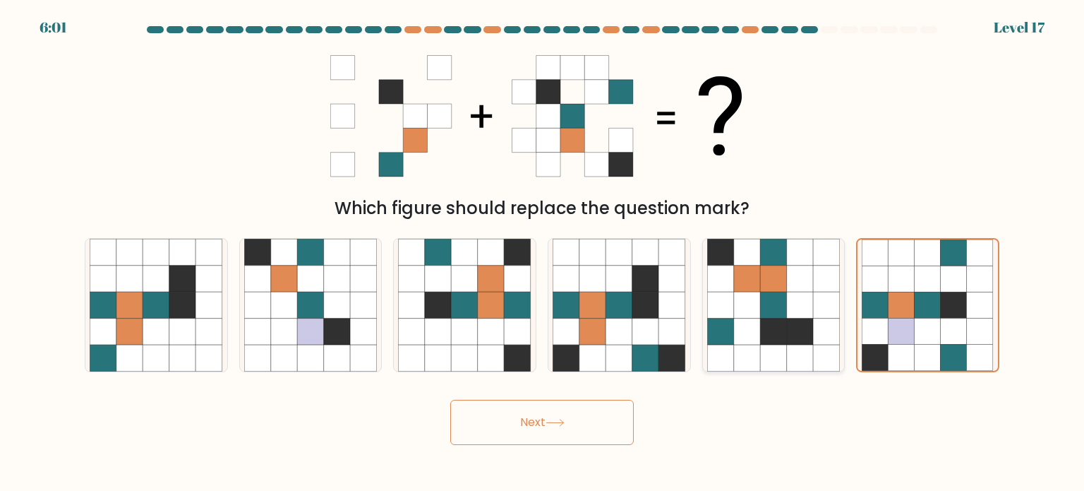
click at [755, 319] on icon at bounding box center [747, 331] width 27 height 27
click at [543, 253] on input "e." at bounding box center [542, 249] width 1 height 7
radio input "true"
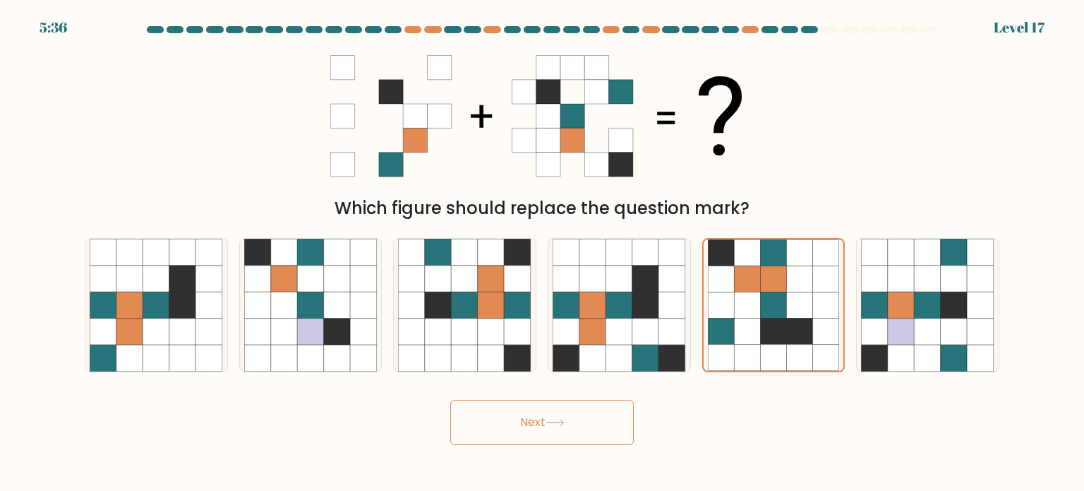
click at [525, 426] on button "Next" at bounding box center [542, 422] width 184 height 45
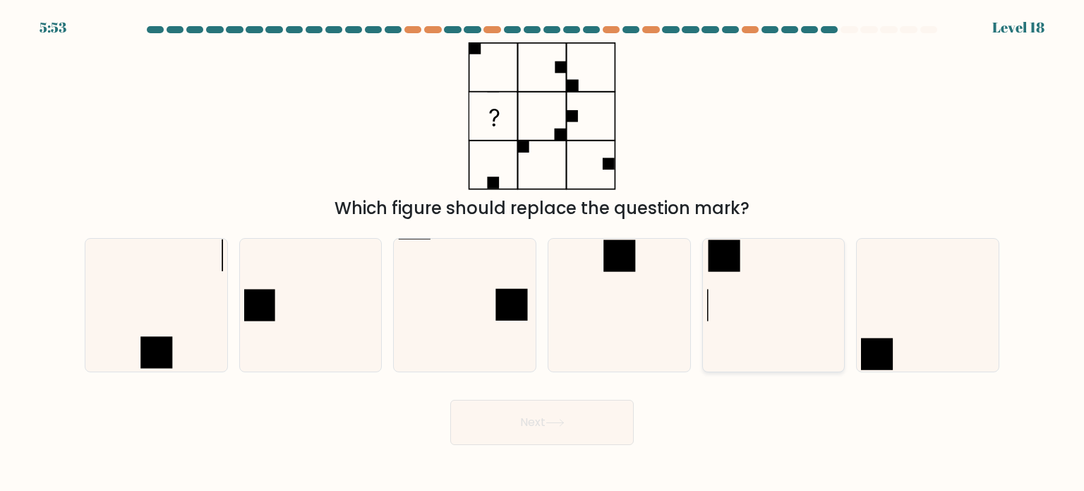
click at [736, 296] on icon at bounding box center [773, 305] width 133 height 133
click at [543, 253] on input "e." at bounding box center [542, 249] width 1 height 7
radio input "true"
click at [591, 417] on button "Next" at bounding box center [542, 422] width 184 height 45
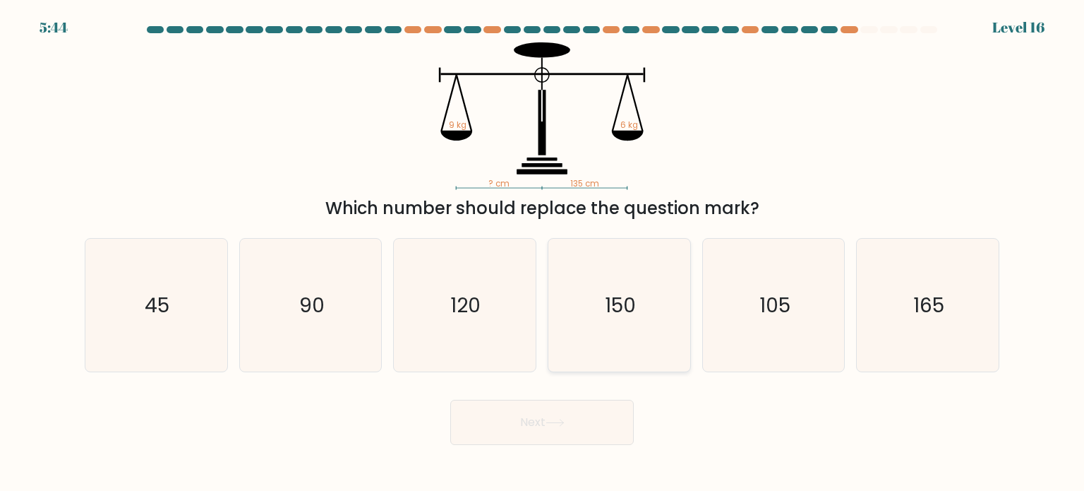
click at [602, 298] on icon "150" at bounding box center [619, 305] width 133 height 133
click at [543, 253] on input "d. 150" at bounding box center [542, 249] width 1 height 7
radio input "true"
click at [577, 412] on button "Next" at bounding box center [542, 422] width 184 height 45
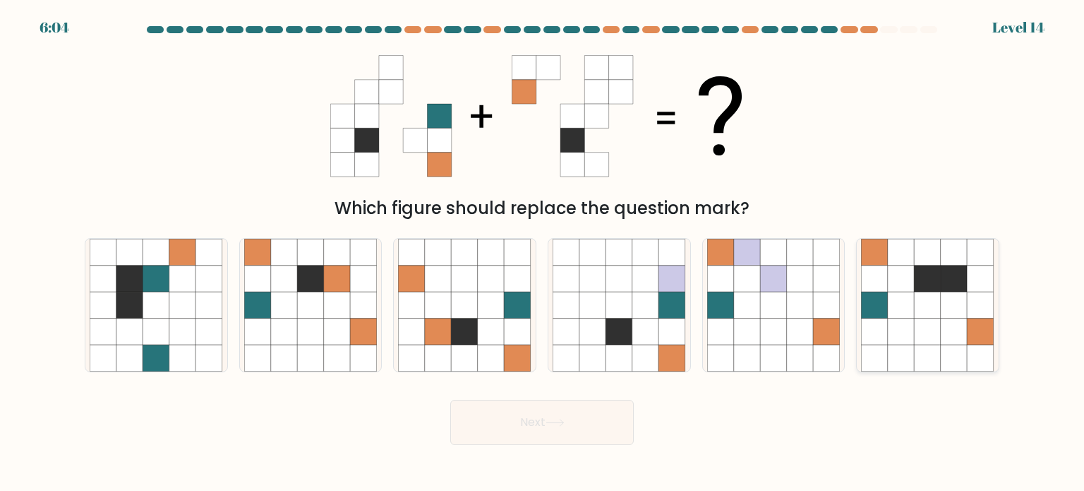
click at [907, 334] on icon at bounding box center [901, 331] width 27 height 27
click at [543, 253] on input "f." at bounding box center [542, 249] width 1 height 7
radio input "true"
click at [558, 429] on button "Next" at bounding box center [542, 422] width 184 height 45
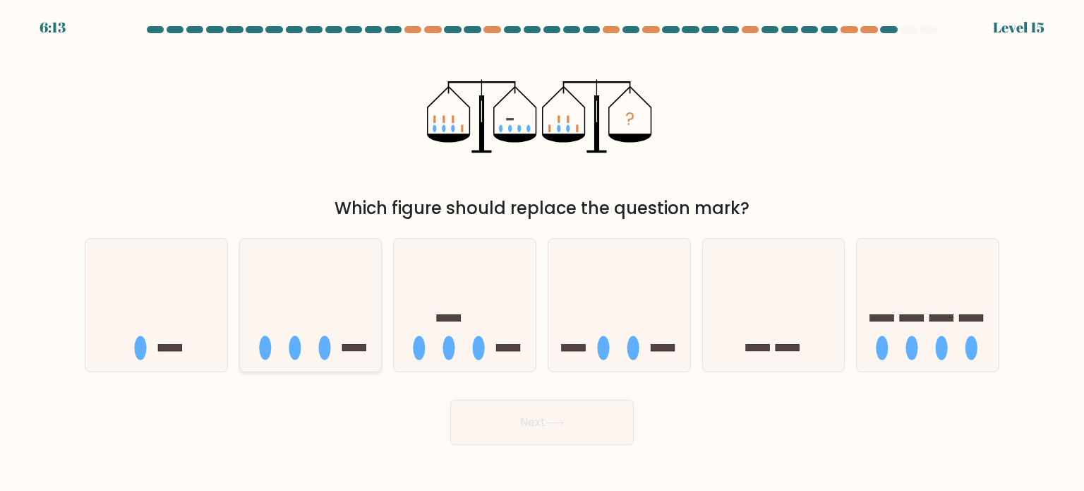
click at [319, 316] on icon at bounding box center [311, 304] width 142 height 117
click at [542, 253] on input "b." at bounding box center [542, 249] width 1 height 7
radio input "true"
click at [545, 414] on button "Next" at bounding box center [542, 422] width 184 height 45
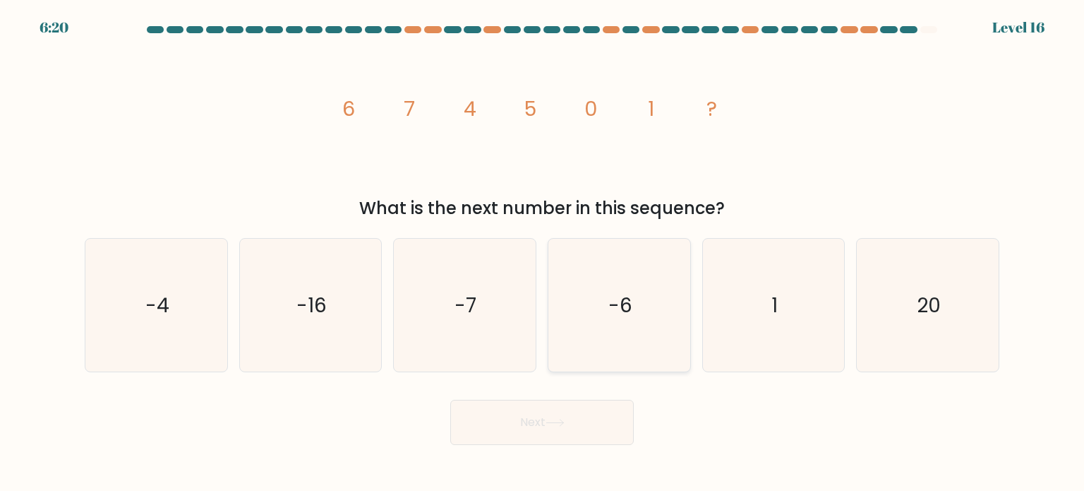
click at [640, 299] on icon "-6" at bounding box center [619, 305] width 133 height 133
click at [543, 253] on input "d. -6" at bounding box center [542, 249] width 1 height 7
radio input "true"
click at [570, 411] on button "Next" at bounding box center [542, 422] width 184 height 45
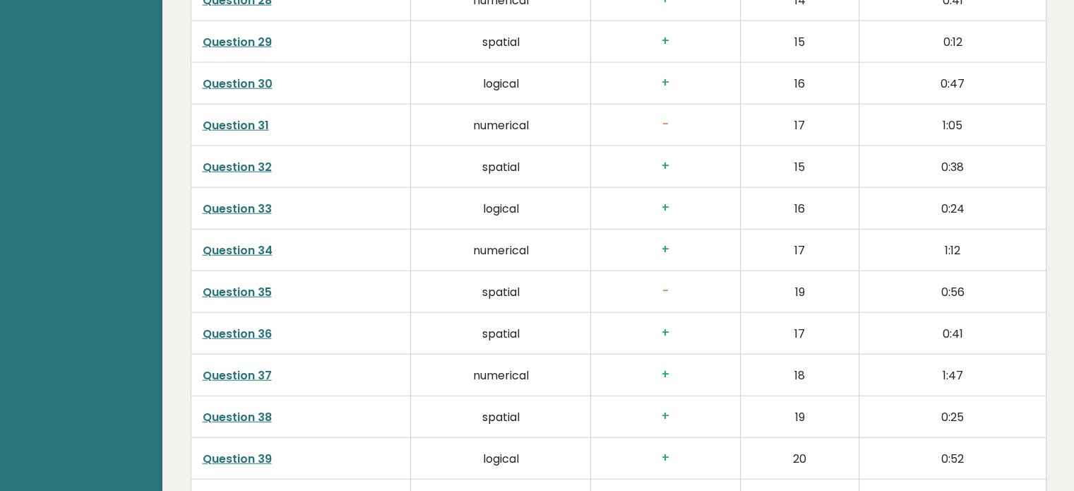
scroll to position [3863, 0]
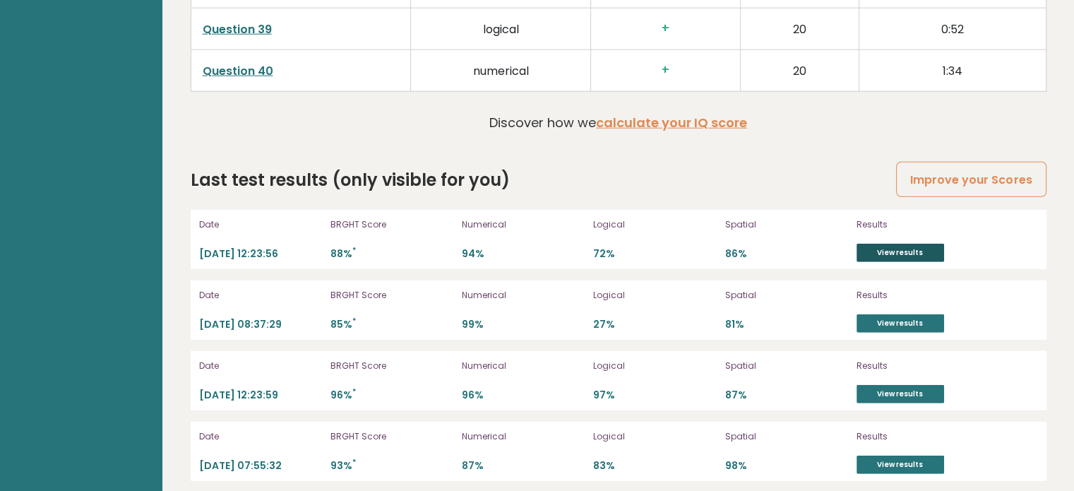
click at [912, 244] on link "View results" at bounding box center [900, 253] width 88 height 18
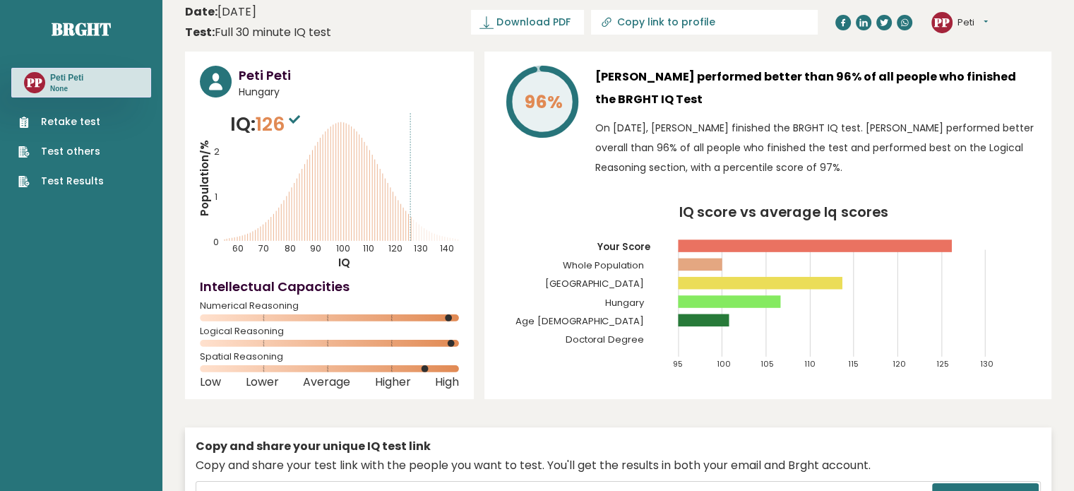
scroll to position [0, 0]
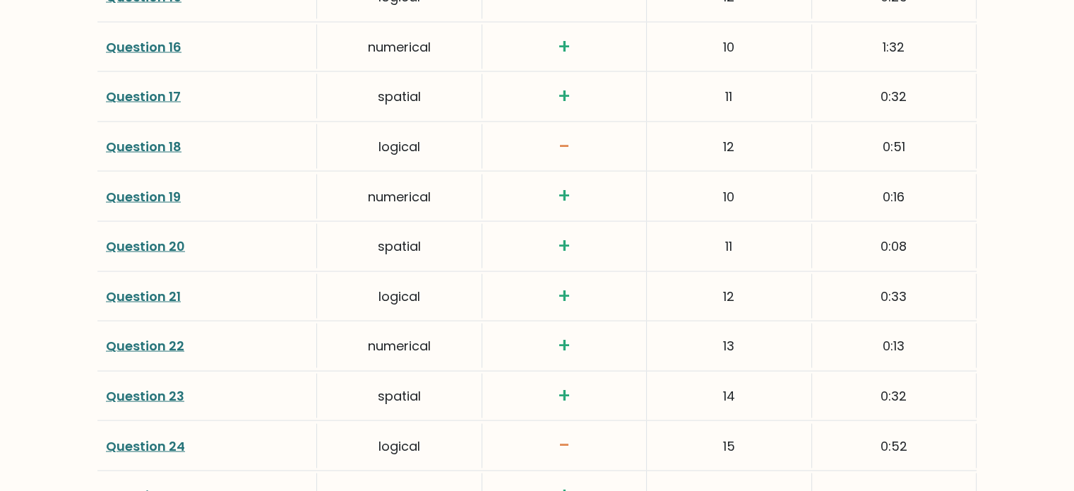
scroll to position [2768, 0]
